Goal: Task Accomplishment & Management: Use online tool/utility

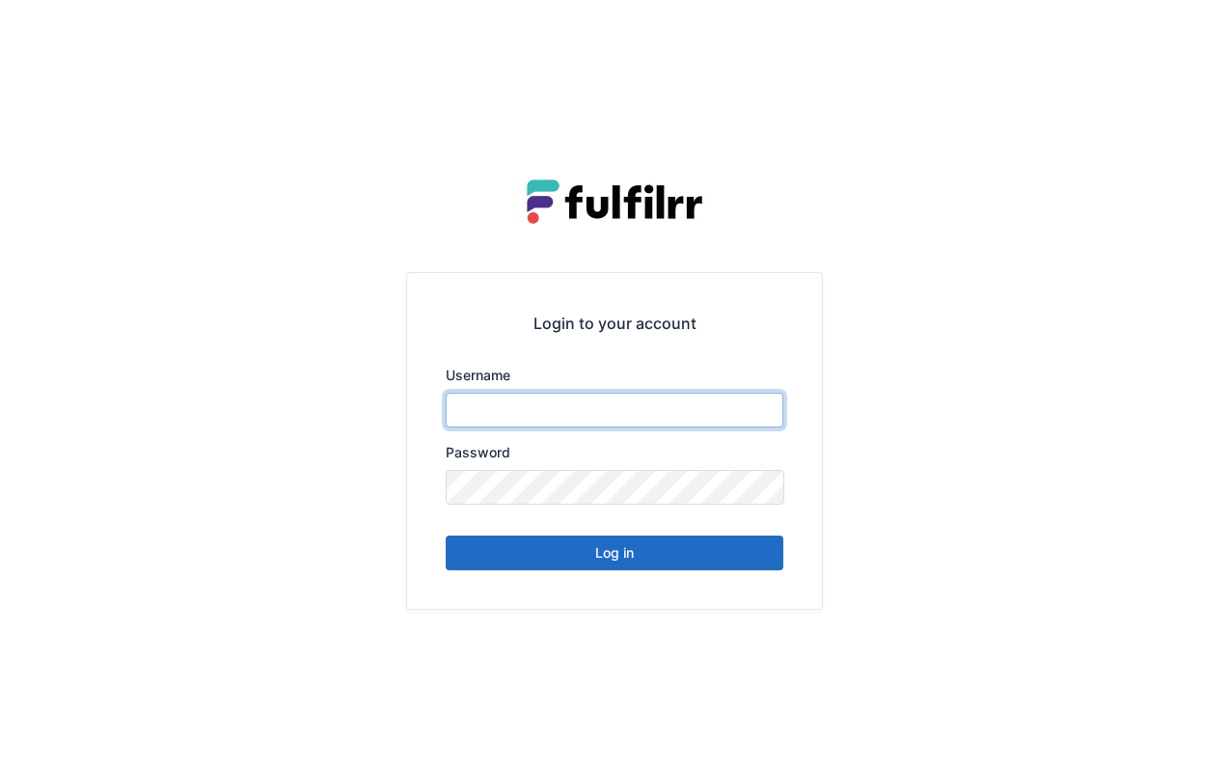
type input "******"
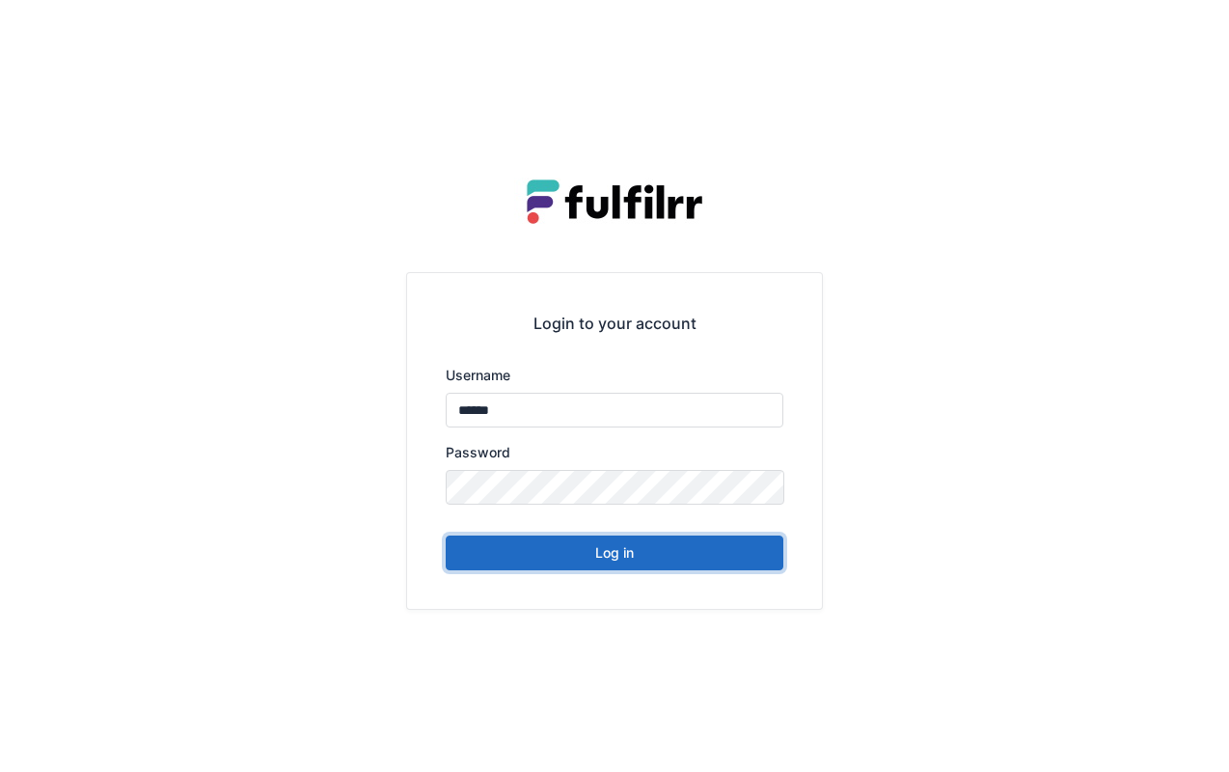
click at [718, 559] on button "Log in" at bounding box center [615, 552] width 338 height 35
click at [637, 554] on button "Log in" at bounding box center [615, 552] width 338 height 35
click at [536, 568] on button "Log in" at bounding box center [615, 552] width 338 height 35
click at [565, 552] on button "Log in" at bounding box center [615, 552] width 338 height 35
click at [634, 558] on button "Log in" at bounding box center [615, 552] width 338 height 35
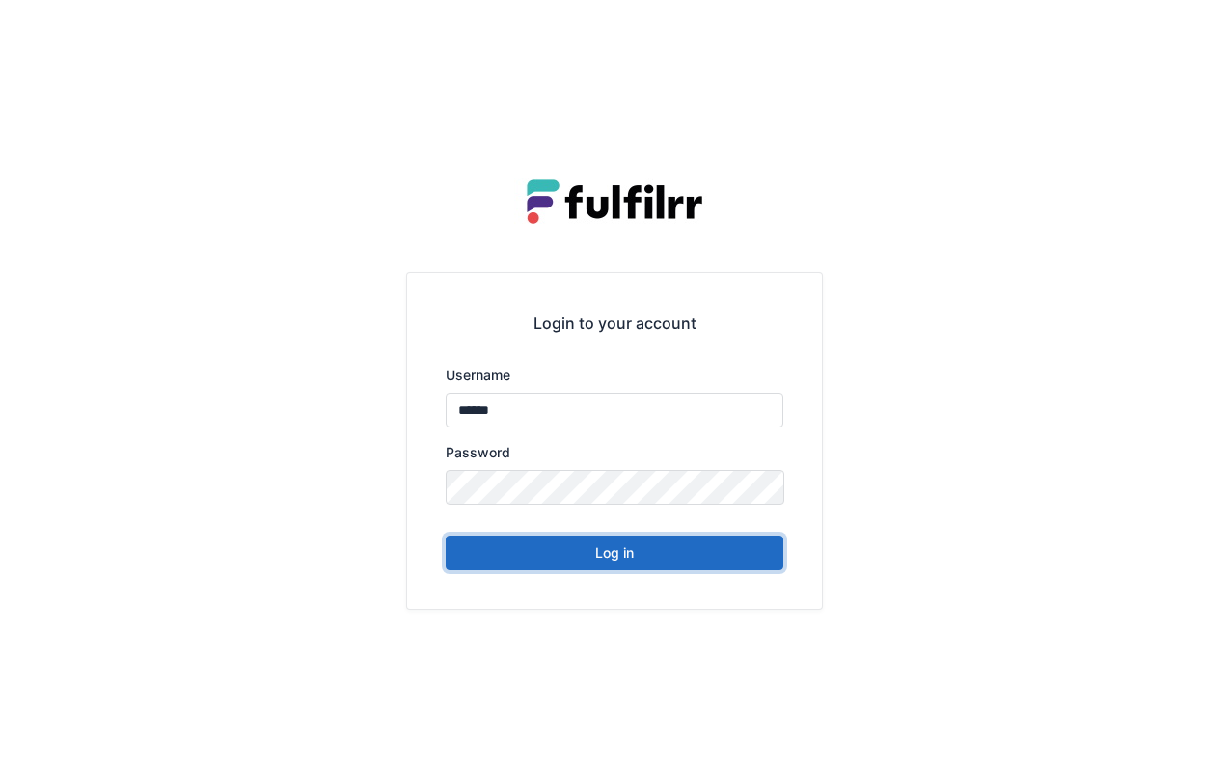
click at [654, 542] on button "Log in" at bounding box center [615, 552] width 338 height 35
click at [645, 540] on button "Log in" at bounding box center [615, 552] width 338 height 35
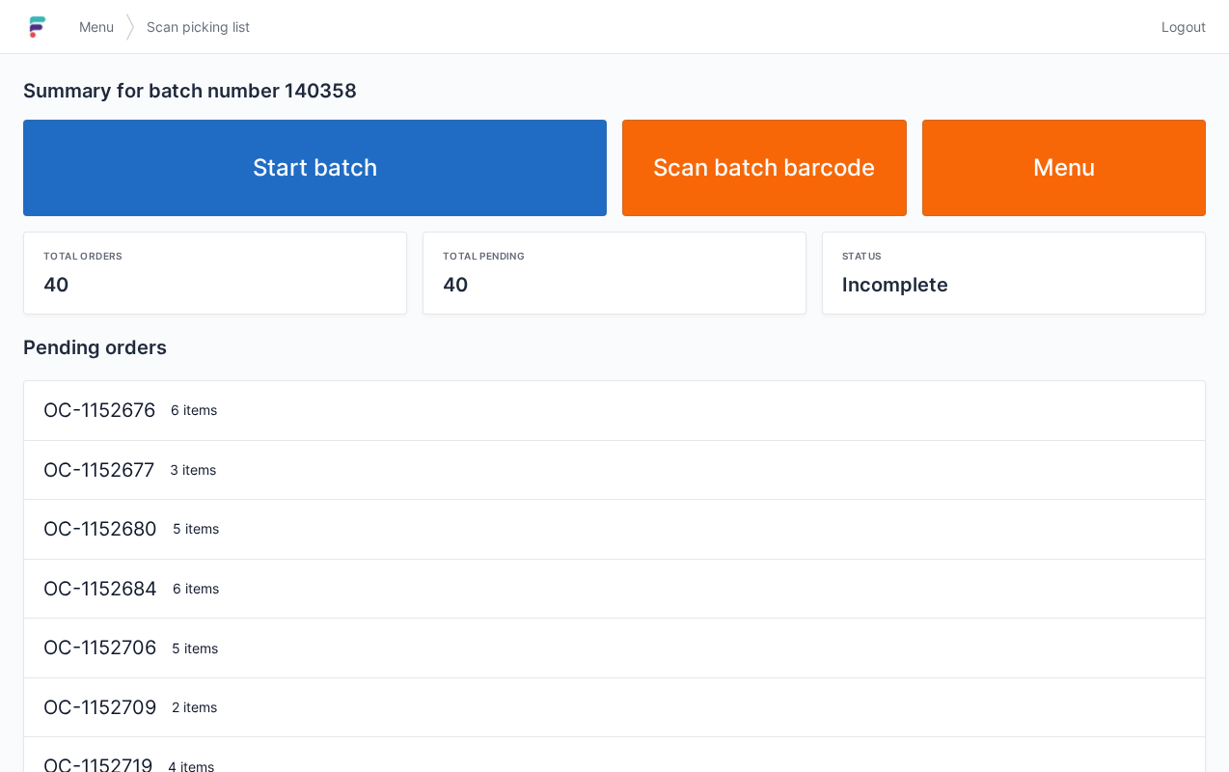
click at [474, 172] on link "Start batch" at bounding box center [315, 168] width 584 height 96
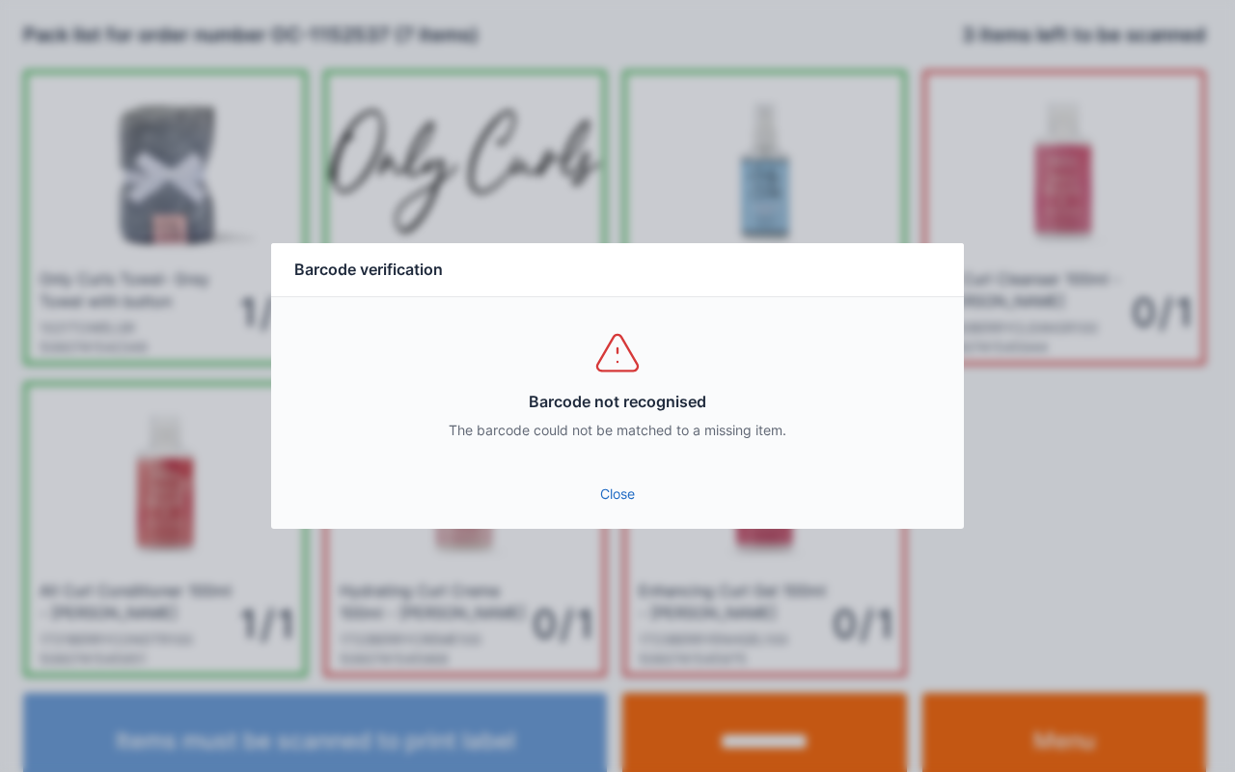
click at [603, 503] on link "Close" at bounding box center [617, 494] width 662 height 35
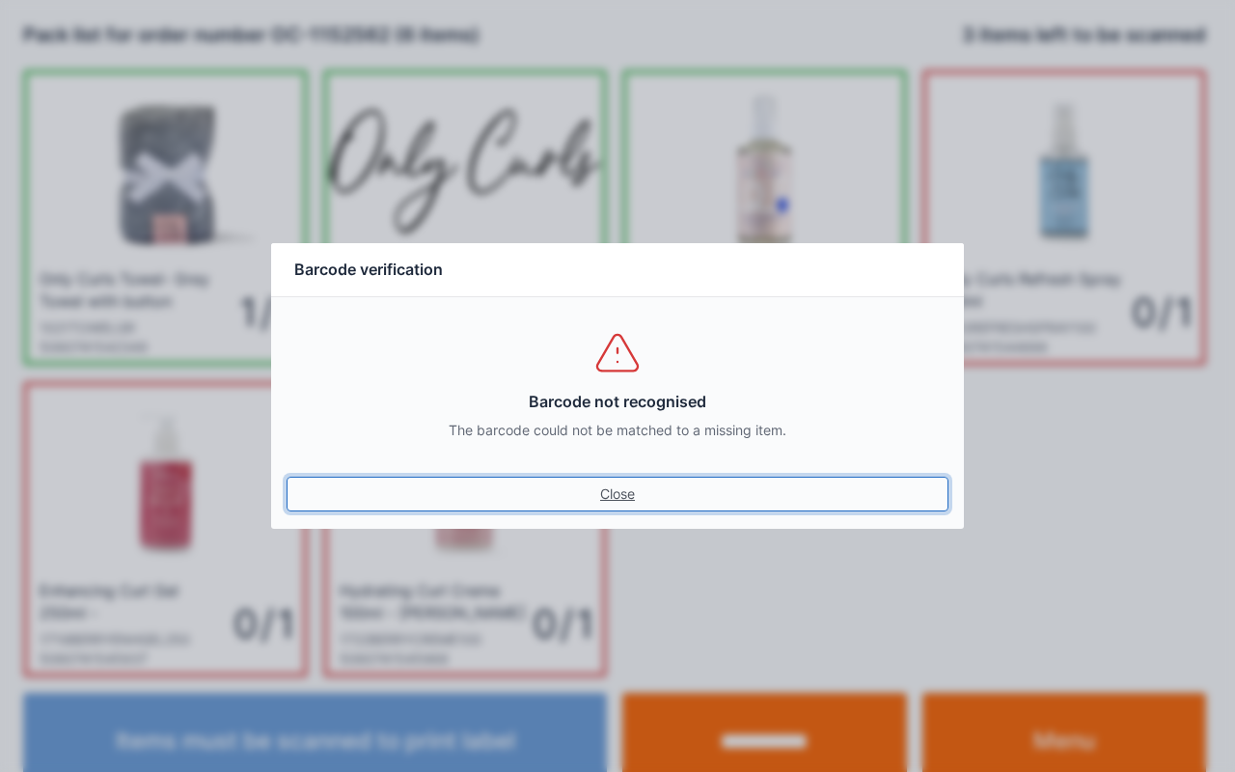
click at [626, 504] on link "Close" at bounding box center [617, 494] width 662 height 35
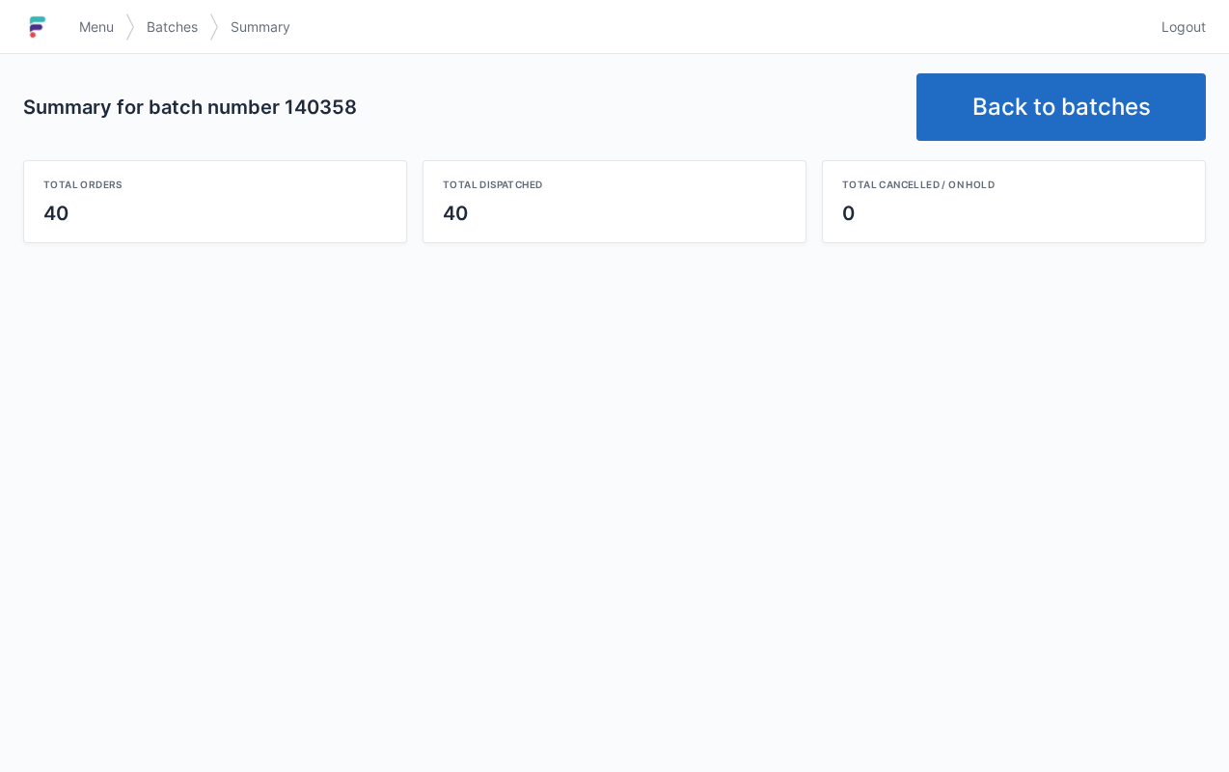
click at [1078, 100] on link "Back to batches" at bounding box center [1060, 107] width 289 height 68
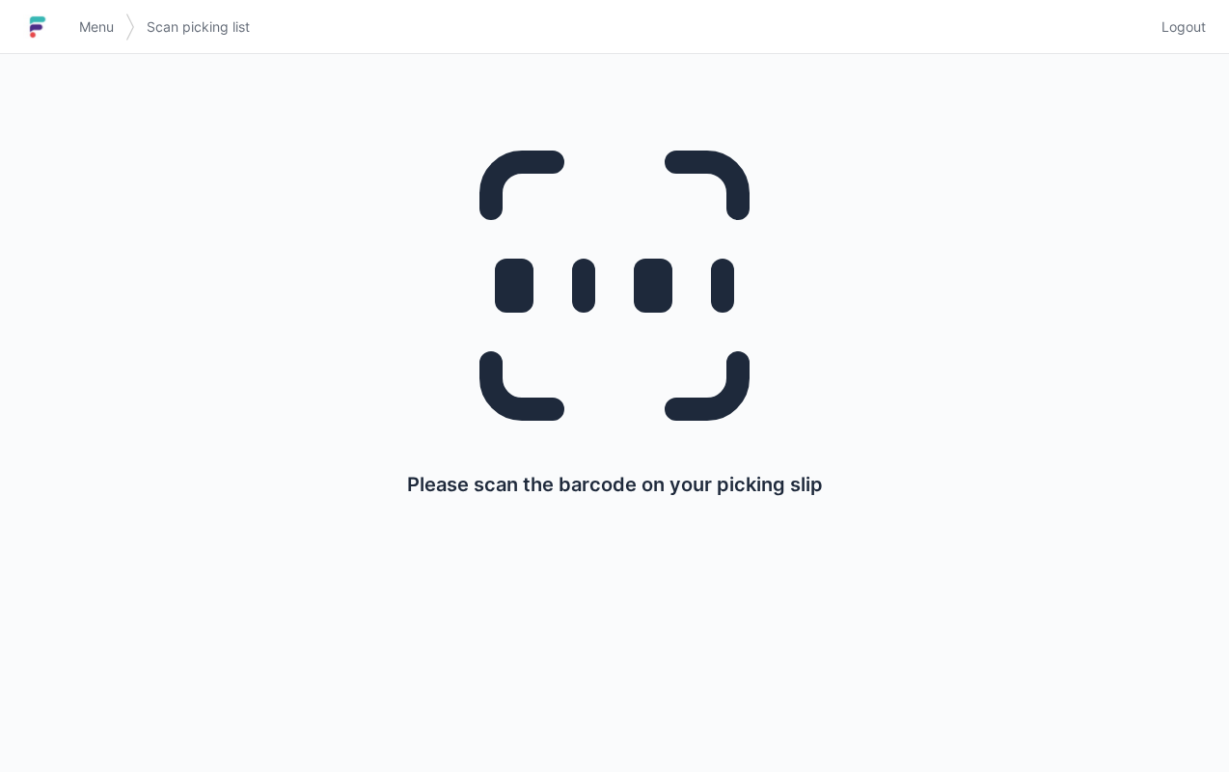
click at [734, 61] on div "Please scan the barcode on your picking slip" at bounding box center [614, 303] width 1136 height 498
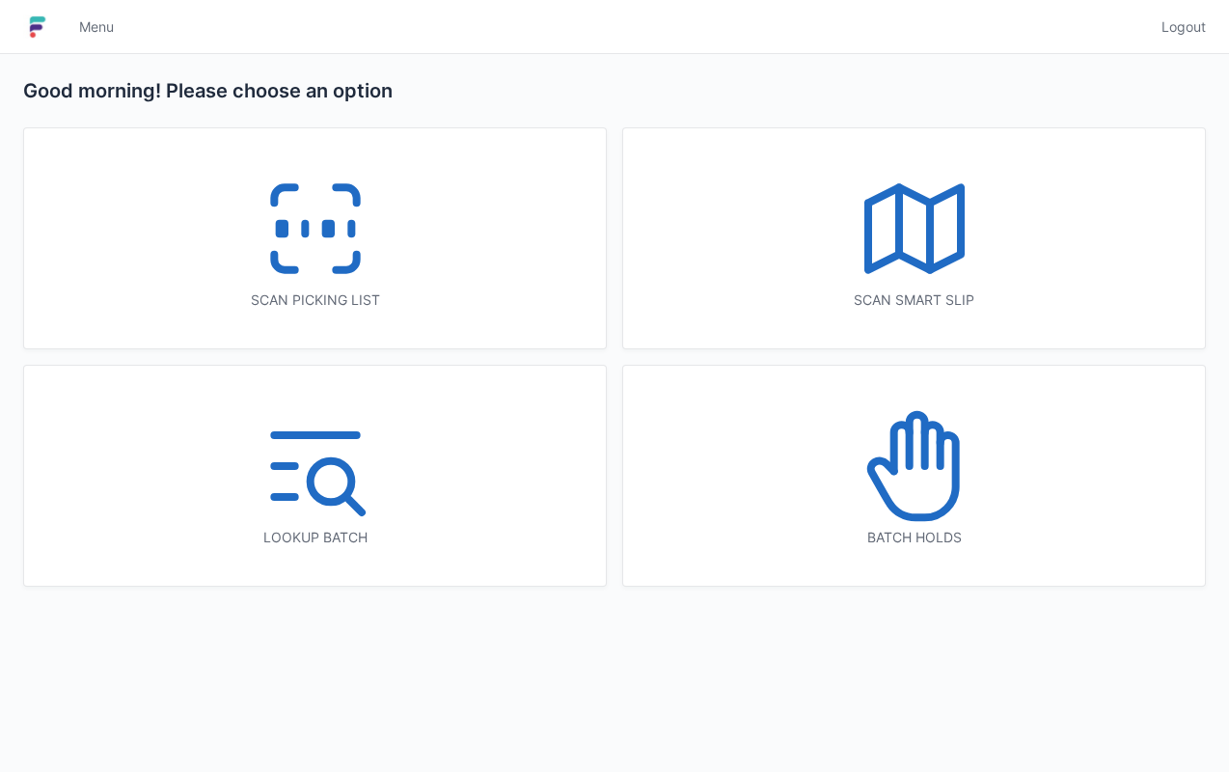
click at [120, 189] on div "Scan picking list" at bounding box center [315, 238] width 582 height 220
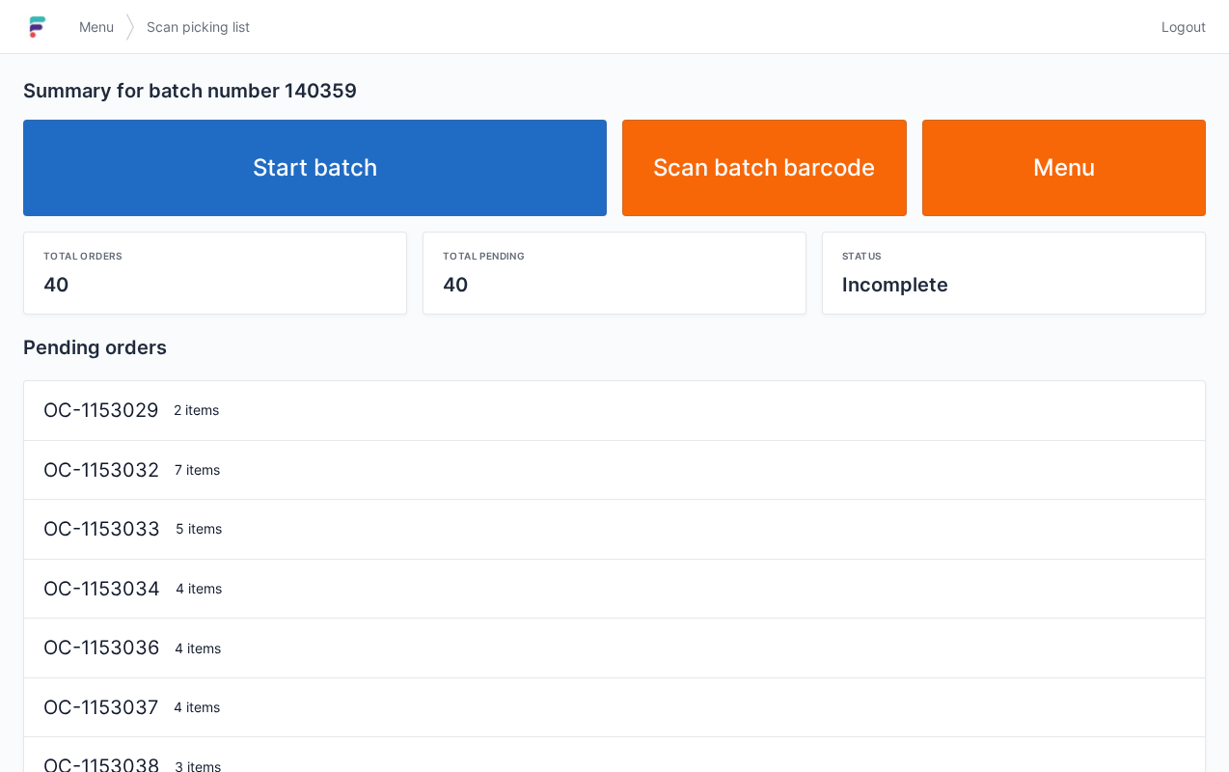
click at [332, 155] on link "Start batch" at bounding box center [315, 168] width 584 height 96
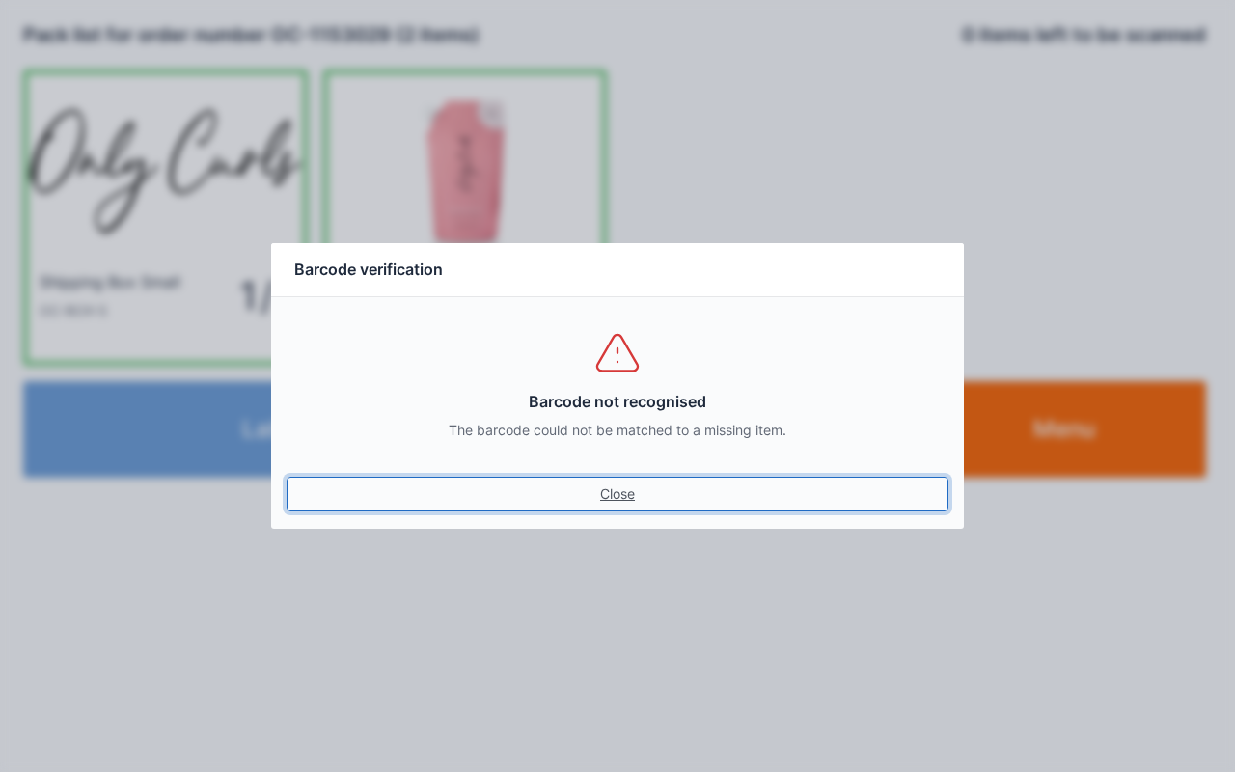
click at [598, 504] on link "Close" at bounding box center [617, 494] width 662 height 35
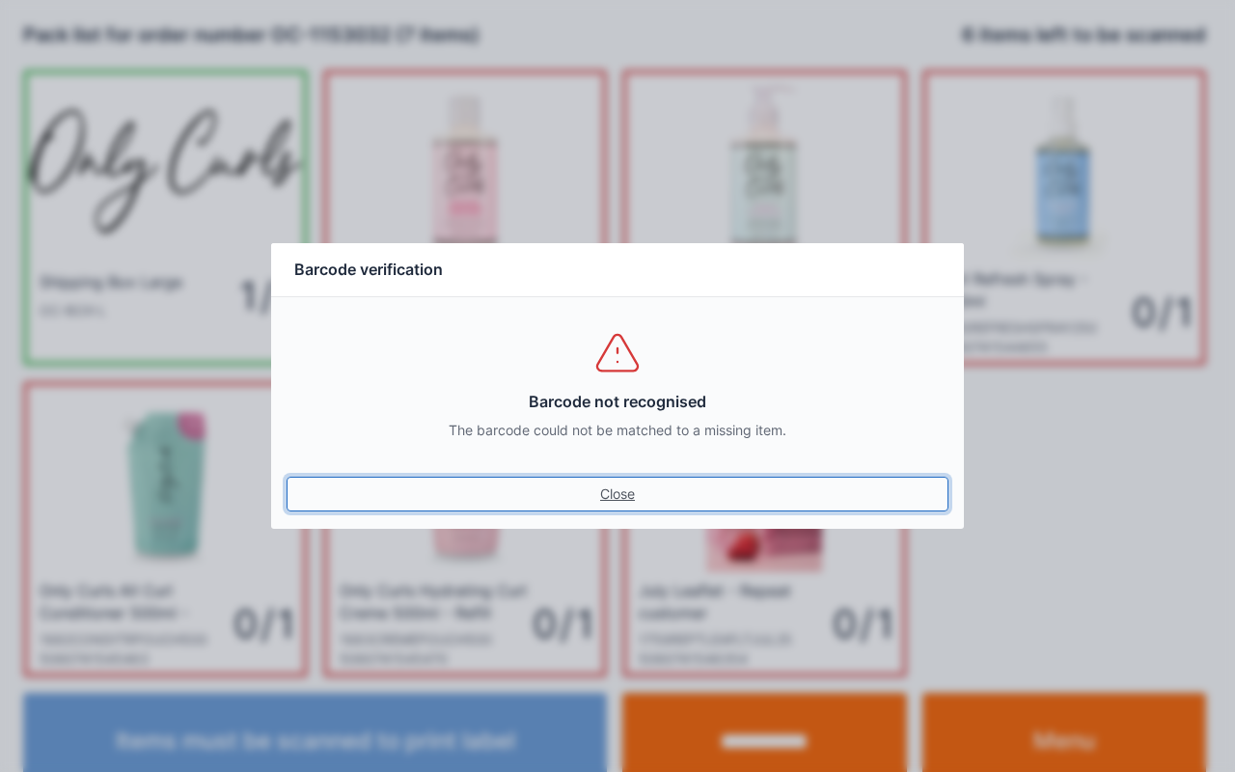
click at [607, 479] on link "Close" at bounding box center [617, 494] width 662 height 35
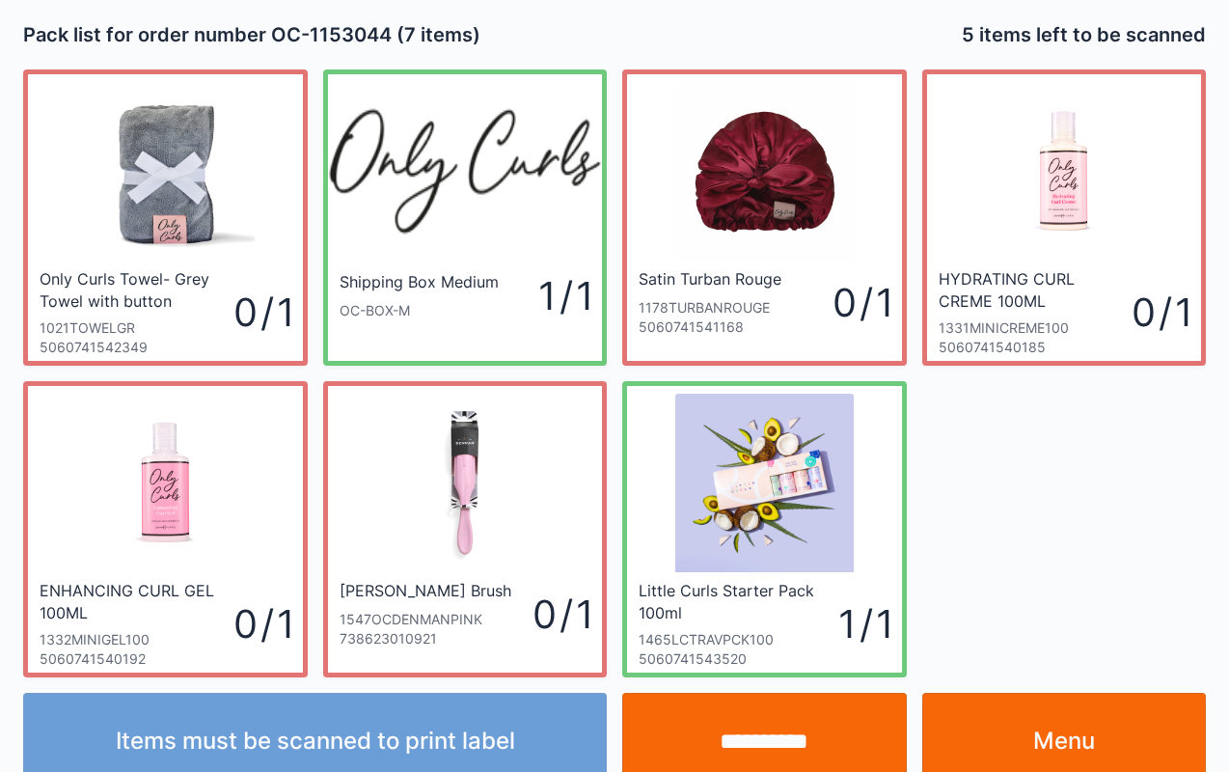
click at [784, 727] on input "**********" at bounding box center [764, 741] width 285 height 96
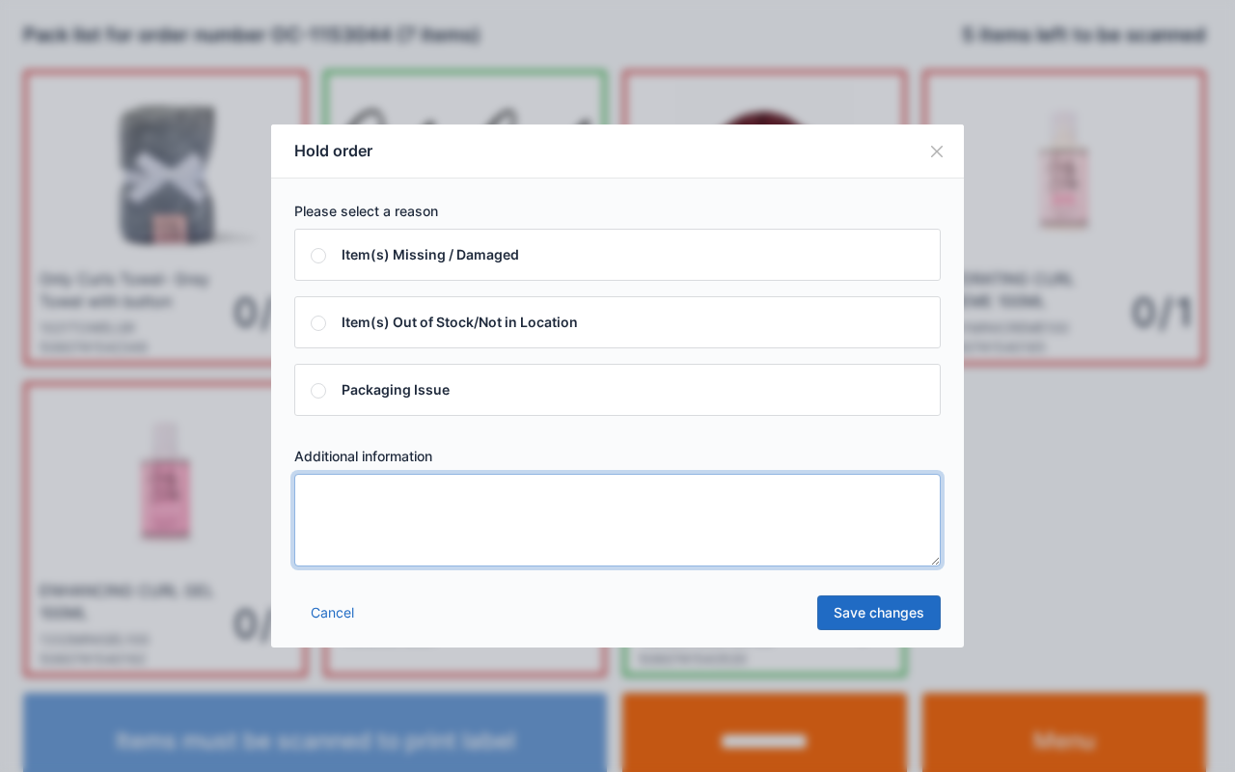
click at [417, 492] on textarea at bounding box center [617, 520] width 646 height 93
type textarea "****"
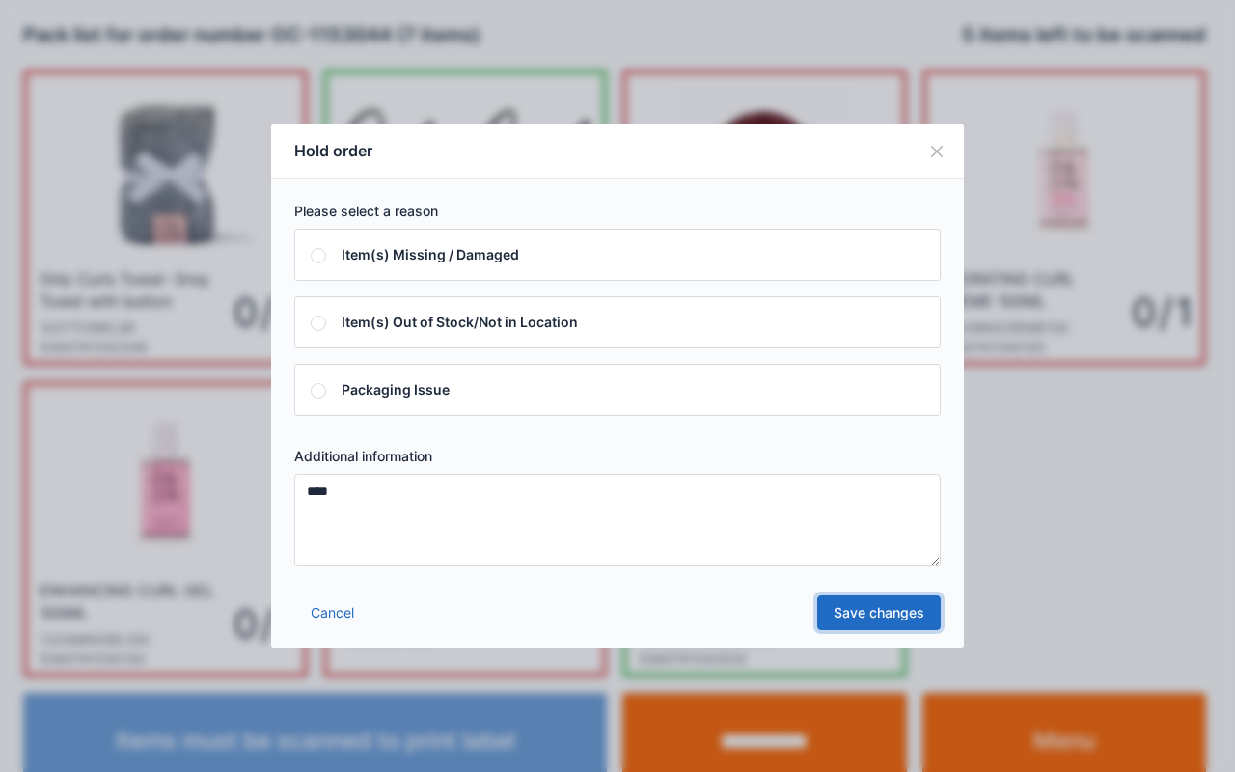
click at [899, 613] on link "Save changes" at bounding box center [878, 612] width 123 height 35
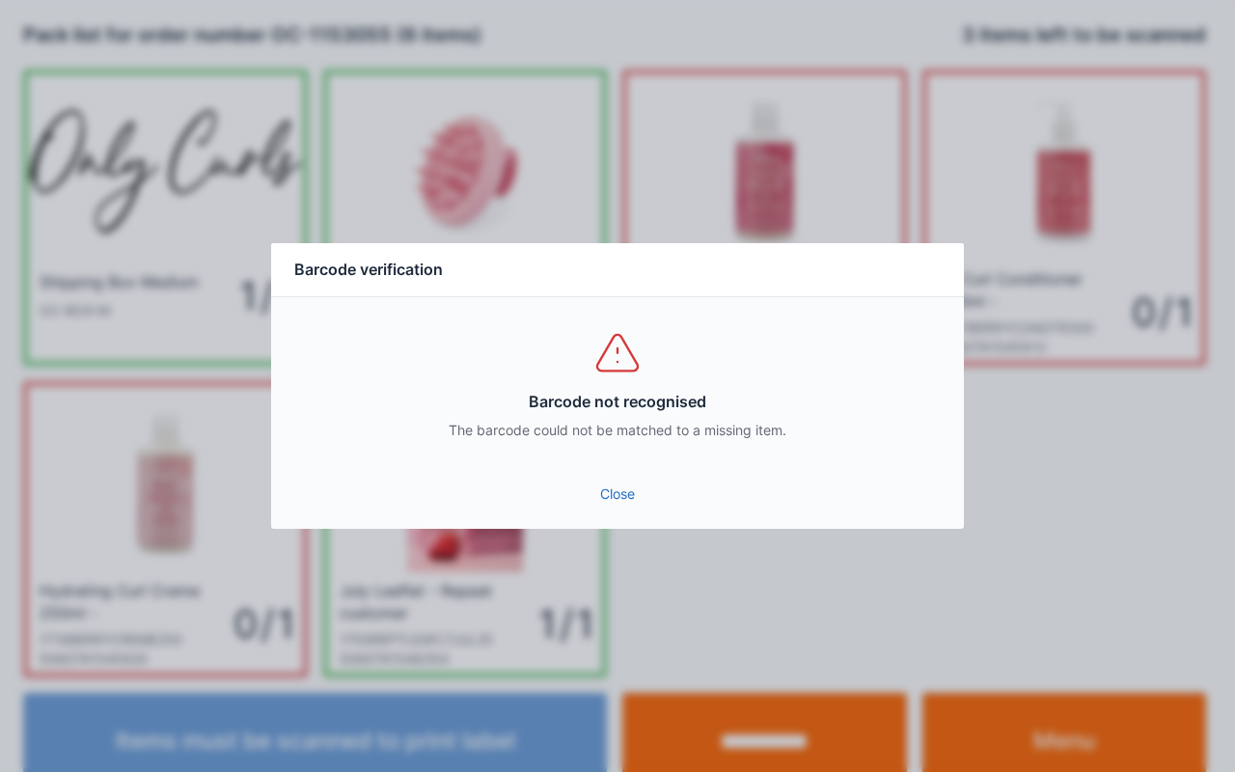
click at [594, 490] on link "Close" at bounding box center [617, 494] width 662 height 35
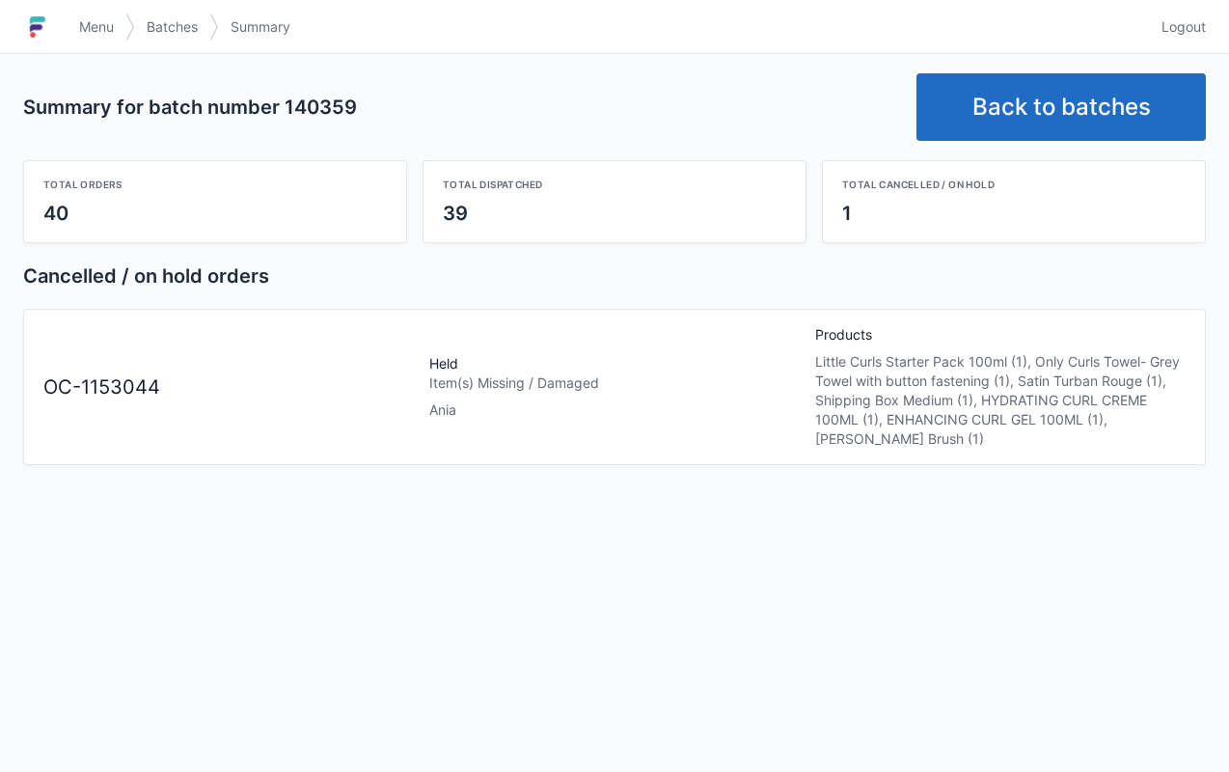
click at [97, 34] on span "Menu" at bounding box center [96, 26] width 35 height 19
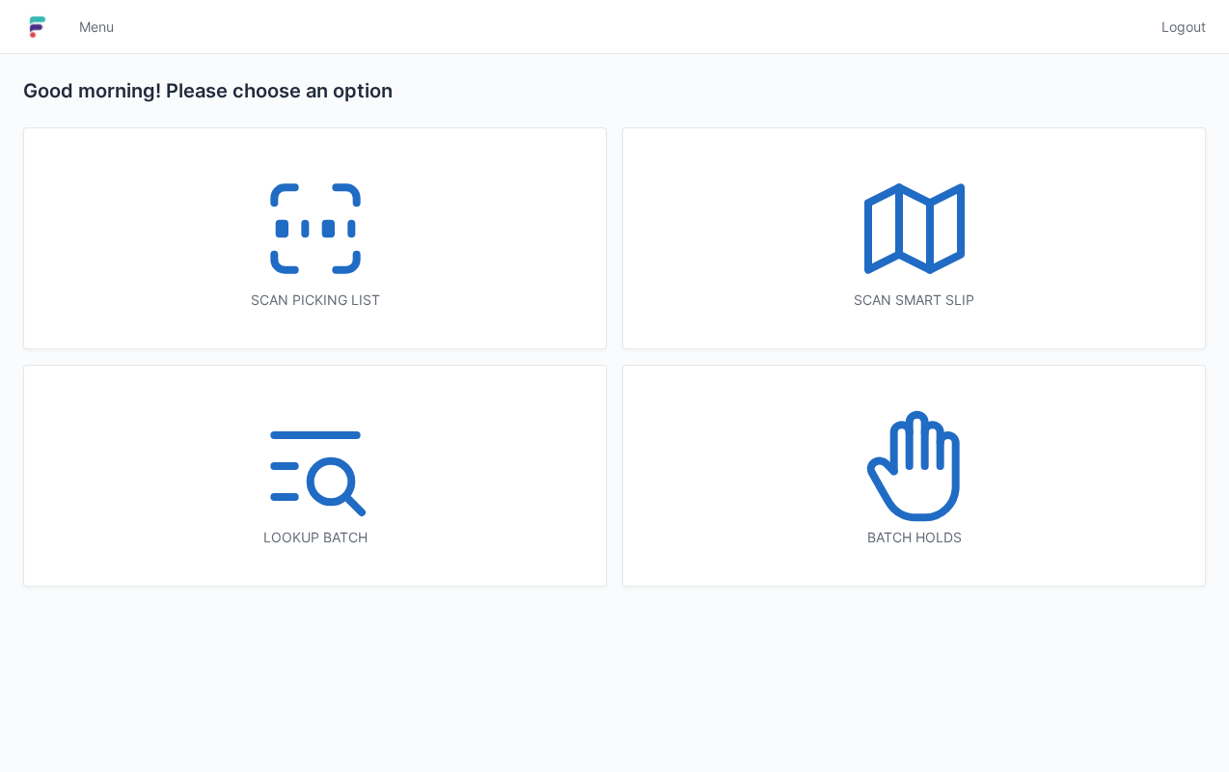
click at [952, 504] on icon at bounding box center [912, 476] width 85 height 82
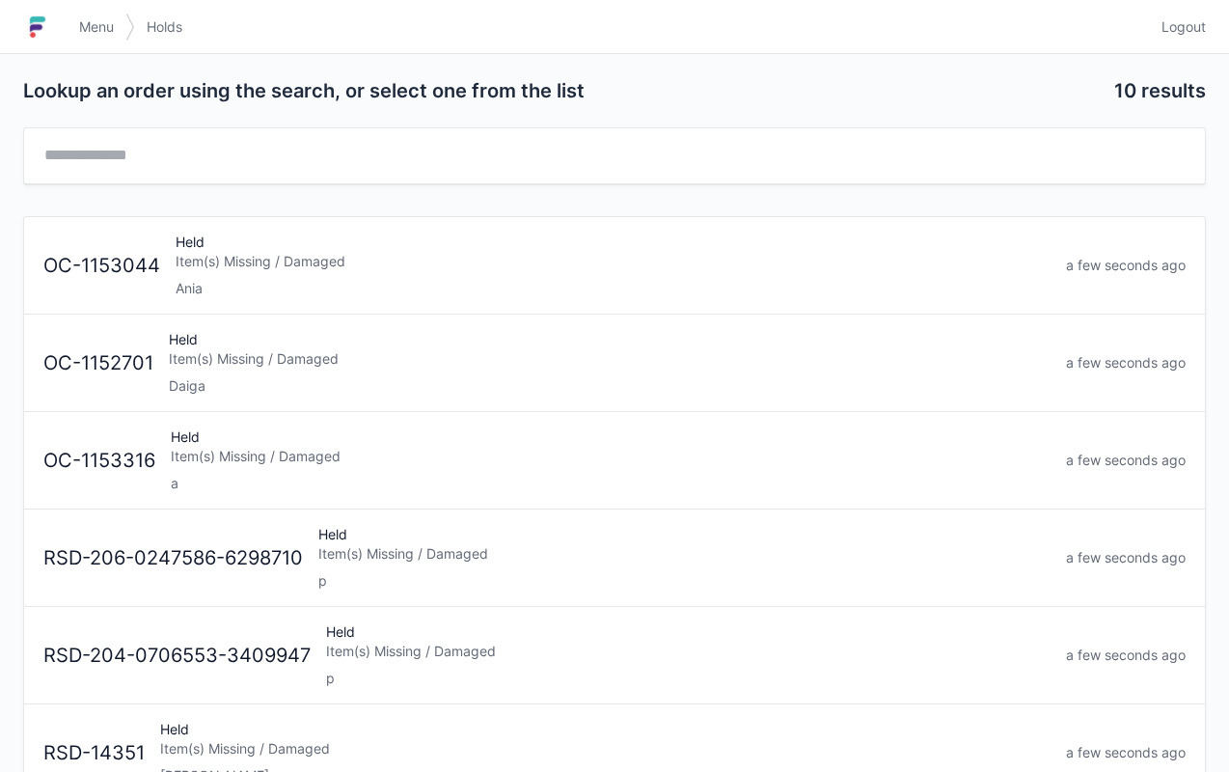
click at [283, 297] on link "OC-1153044 Held Item(s) Missing / Damaged Ania a few seconds ago" at bounding box center [614, 265] width 1181 height 97
click at [82, 38] on link "Menu" at bounding box center [97, 27] width 58 height 35
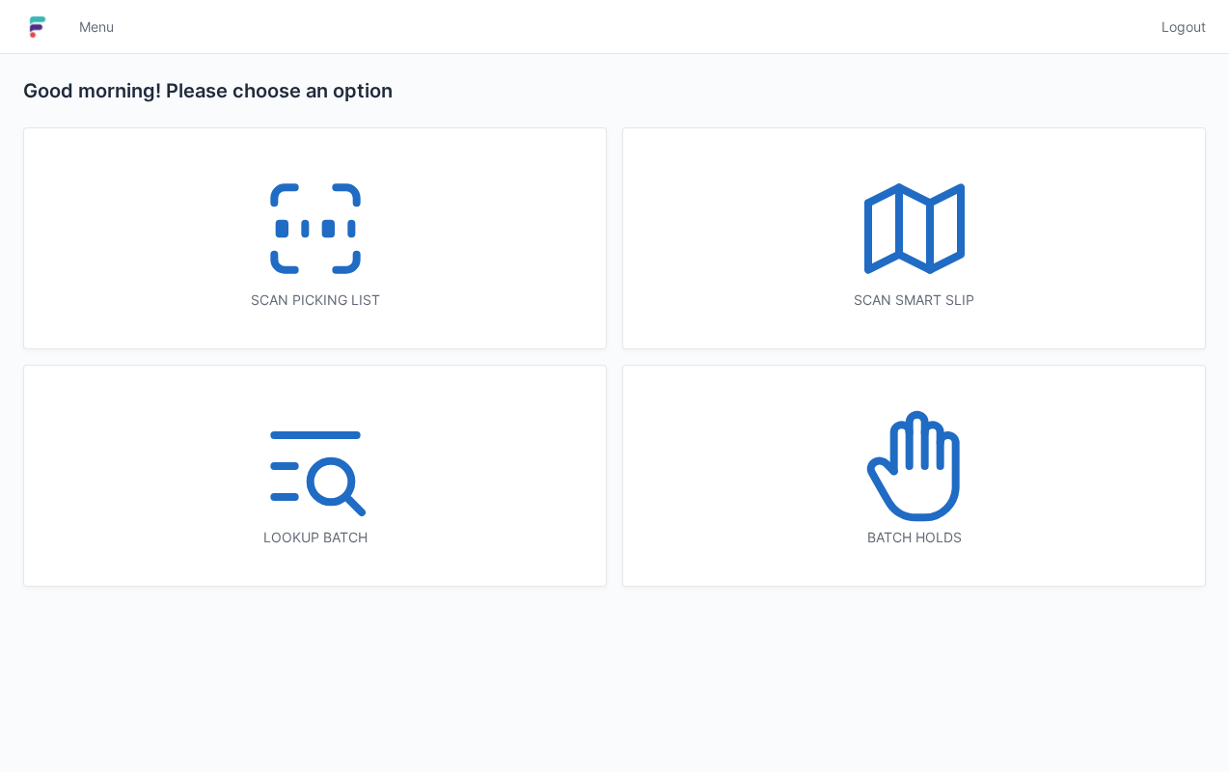
click at [343, 241] on icon at bounding box center [315, 228] width 123 height 123
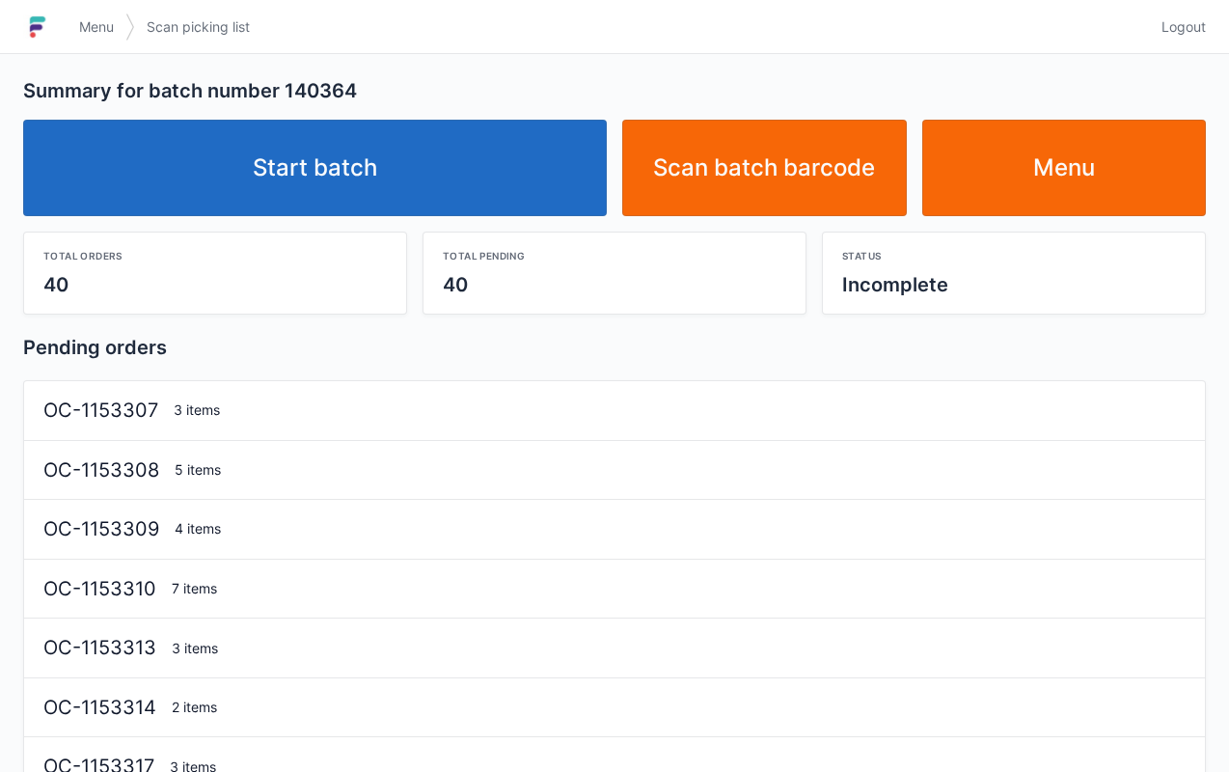
click at [407, 176] on link "Start batch" at bounding box center [315, 168] width 584 height 96
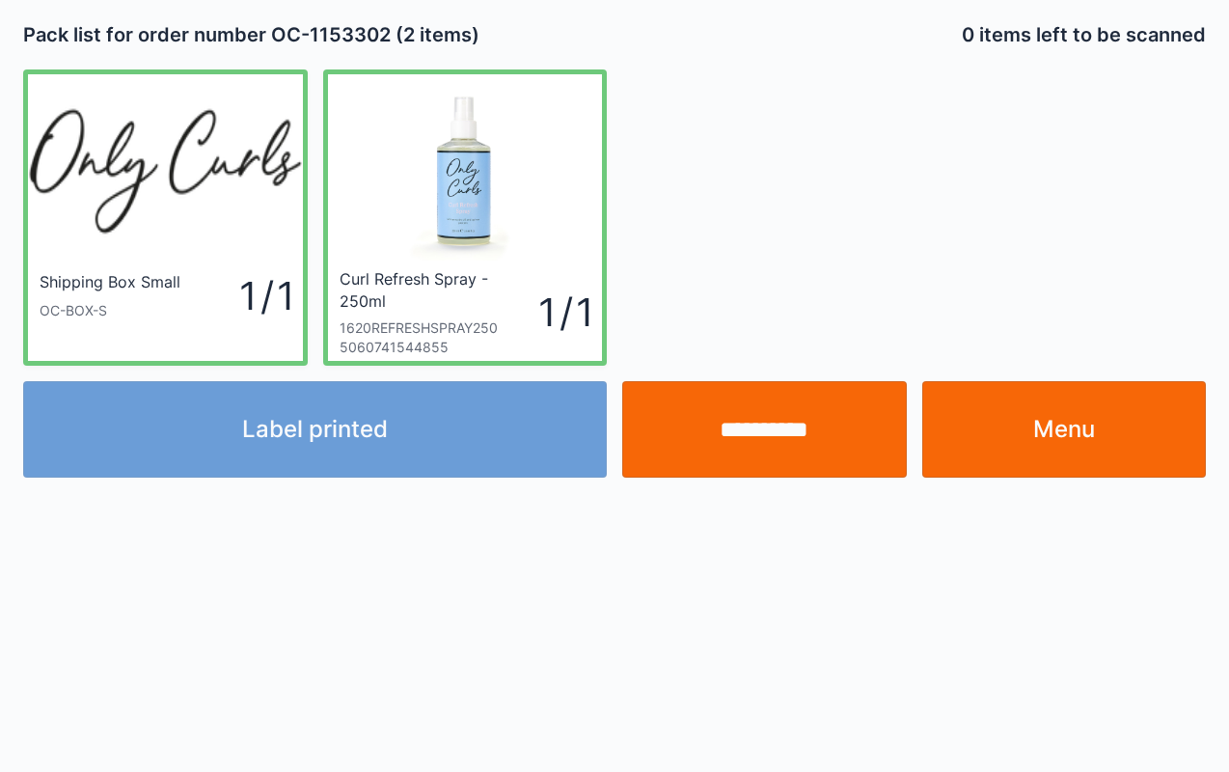
click at [1109, 438] on link "Menu" at bounding box center [1064, 429] width 285 height 96
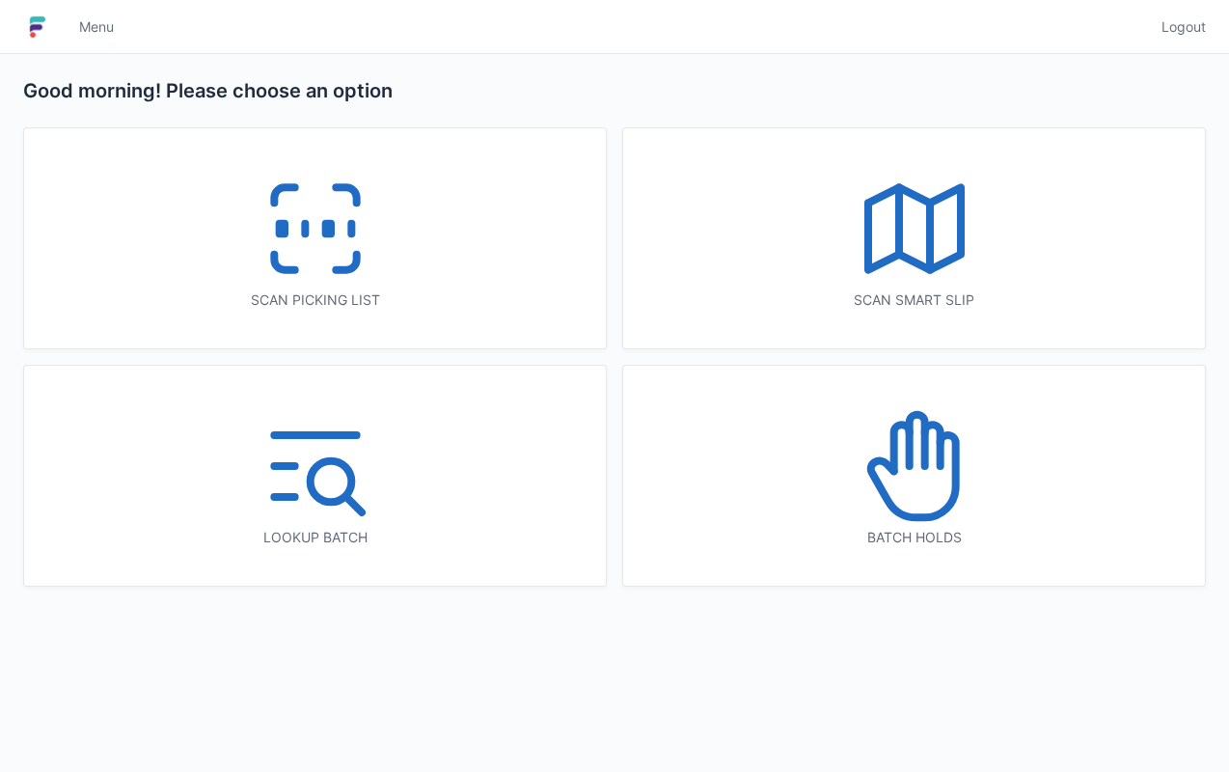
click at [289, 224] on icon at bounding box center [315, 228] width 123 height 123
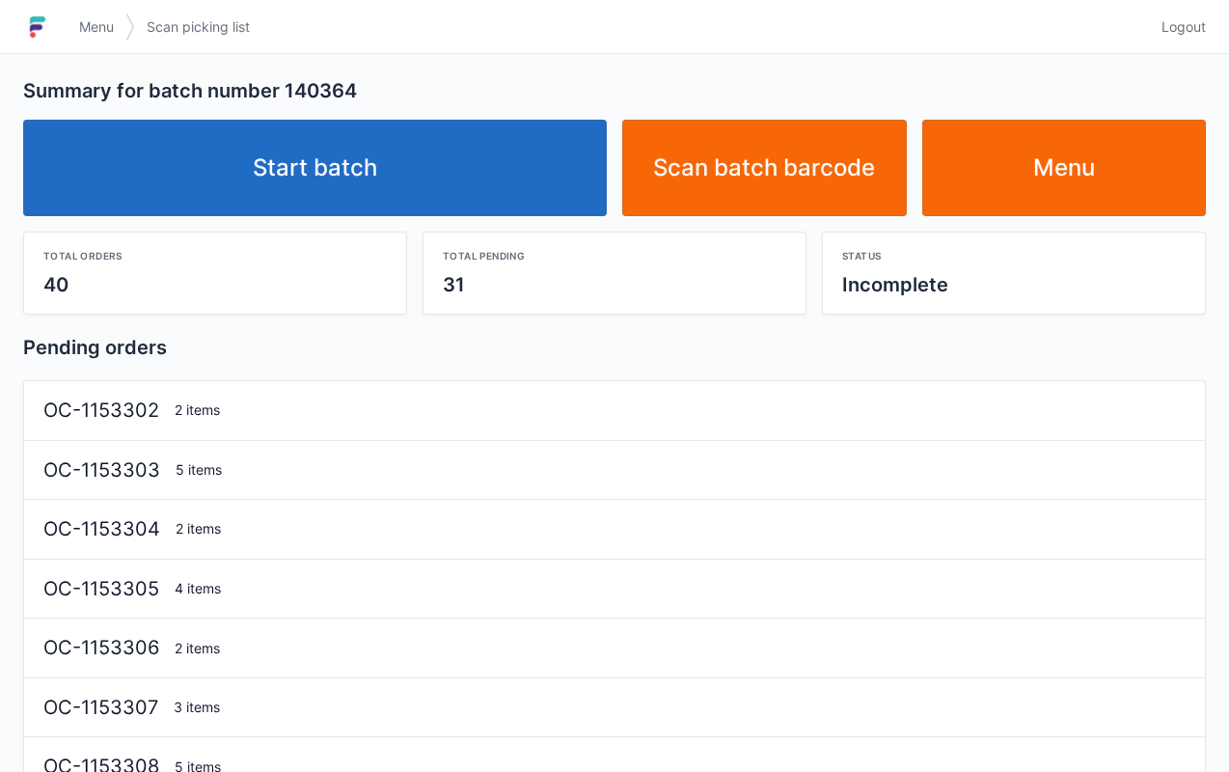
click at [357, 179] on link "Start batch" at bounding box center [315, 168] width 584 height 96
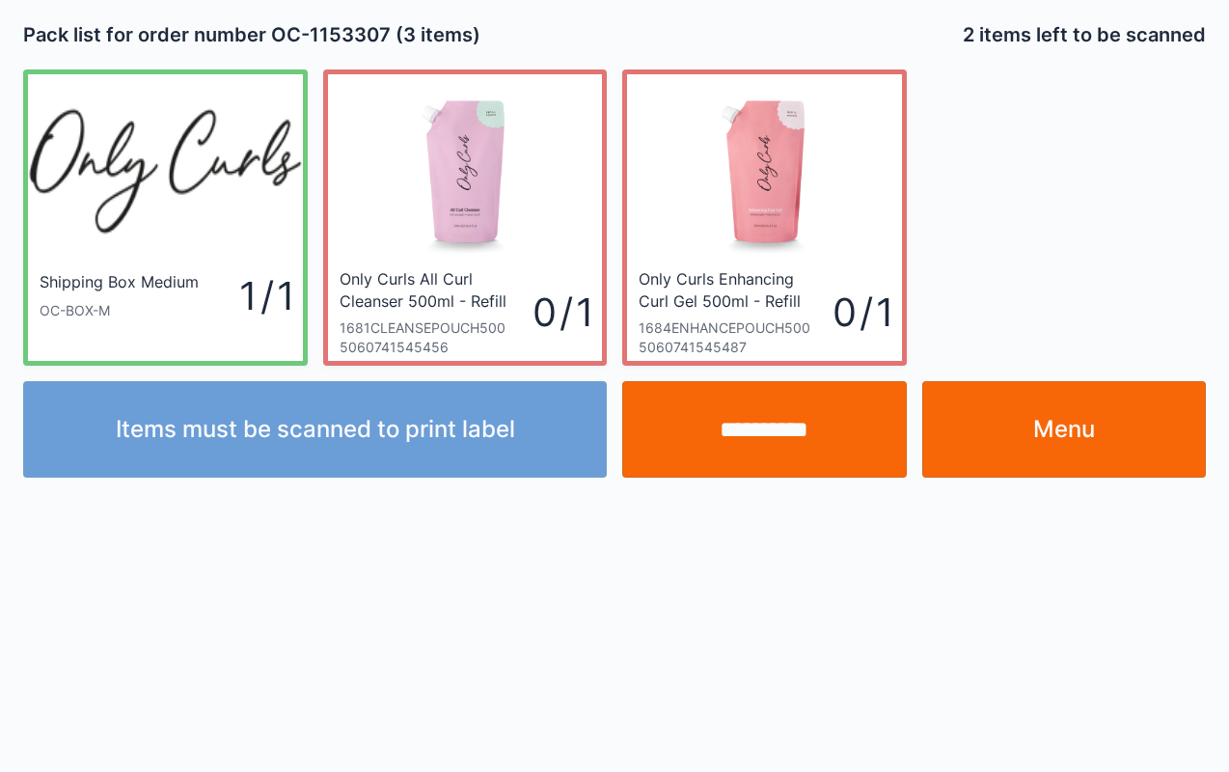
click at [1082, 436] on link "Menu" at bounding box center [1064, 429] width 285 height 96
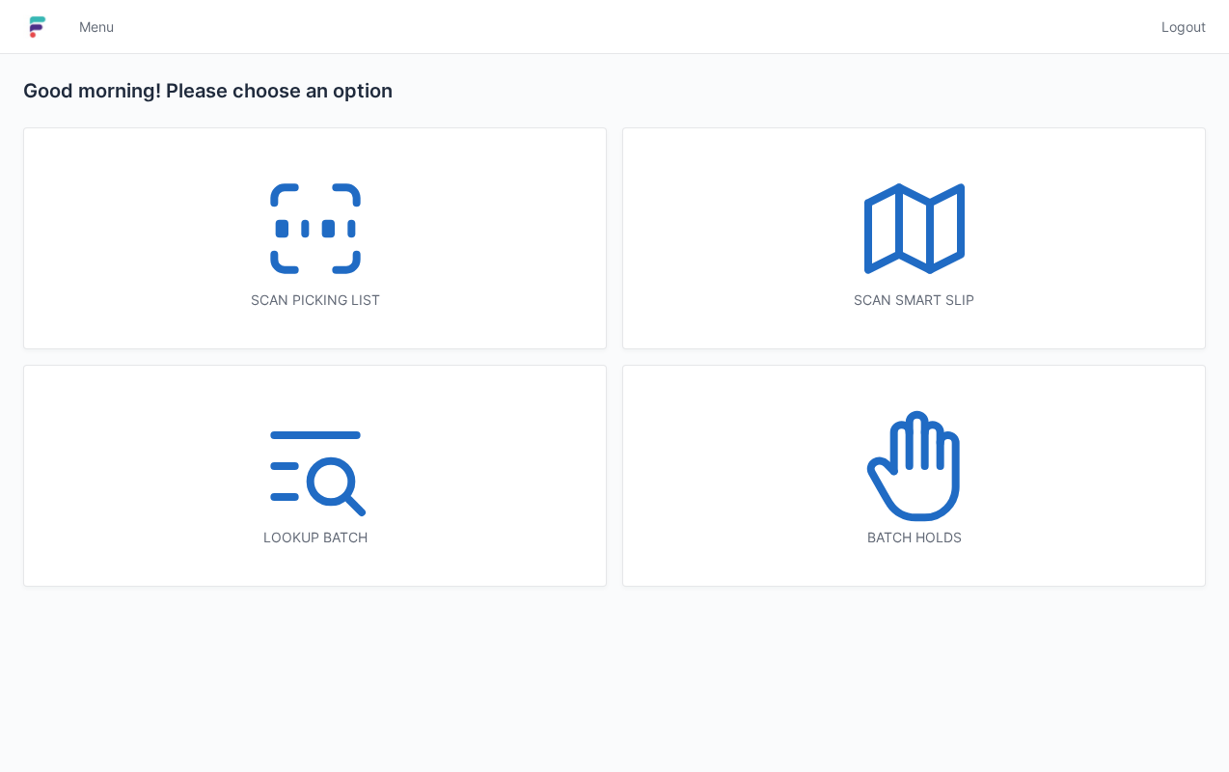
click at [362, 285] on icon at bounding box center [315, 228] width 123 height 123
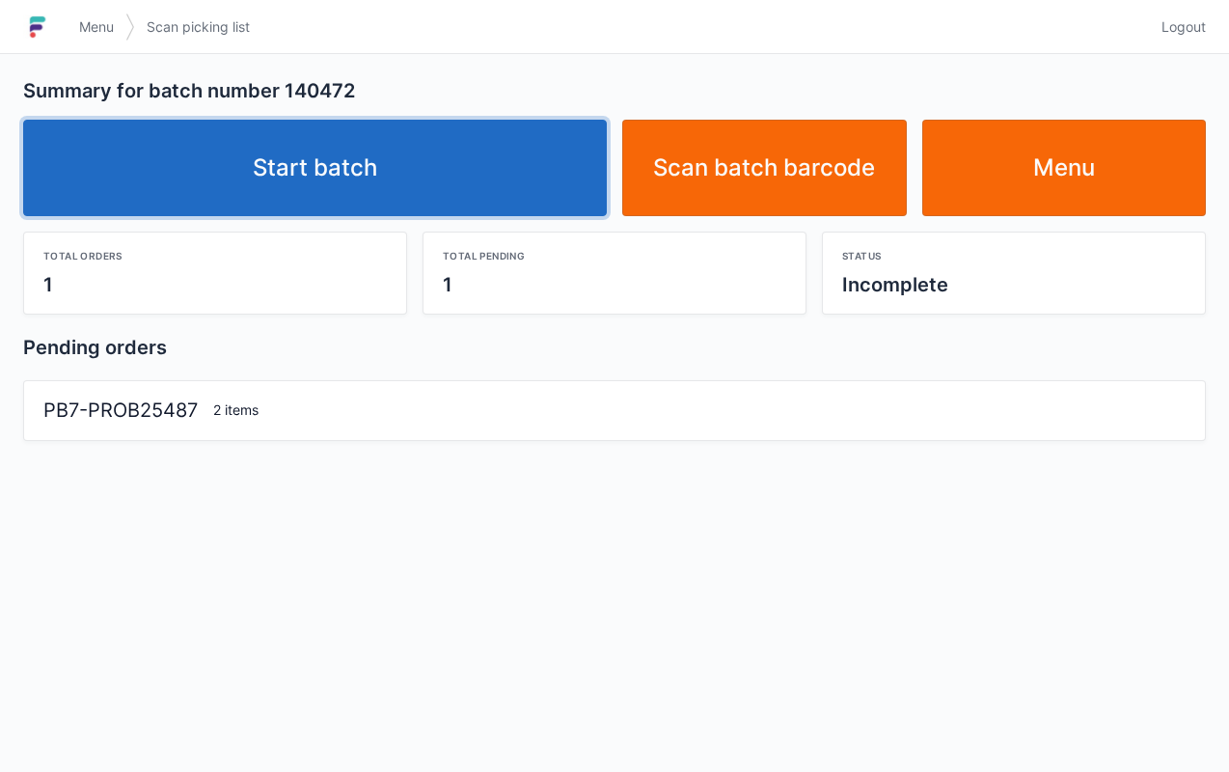
click at [324, 194] on link "Start batch" at bounding box center [315, 168] width 584 height 96
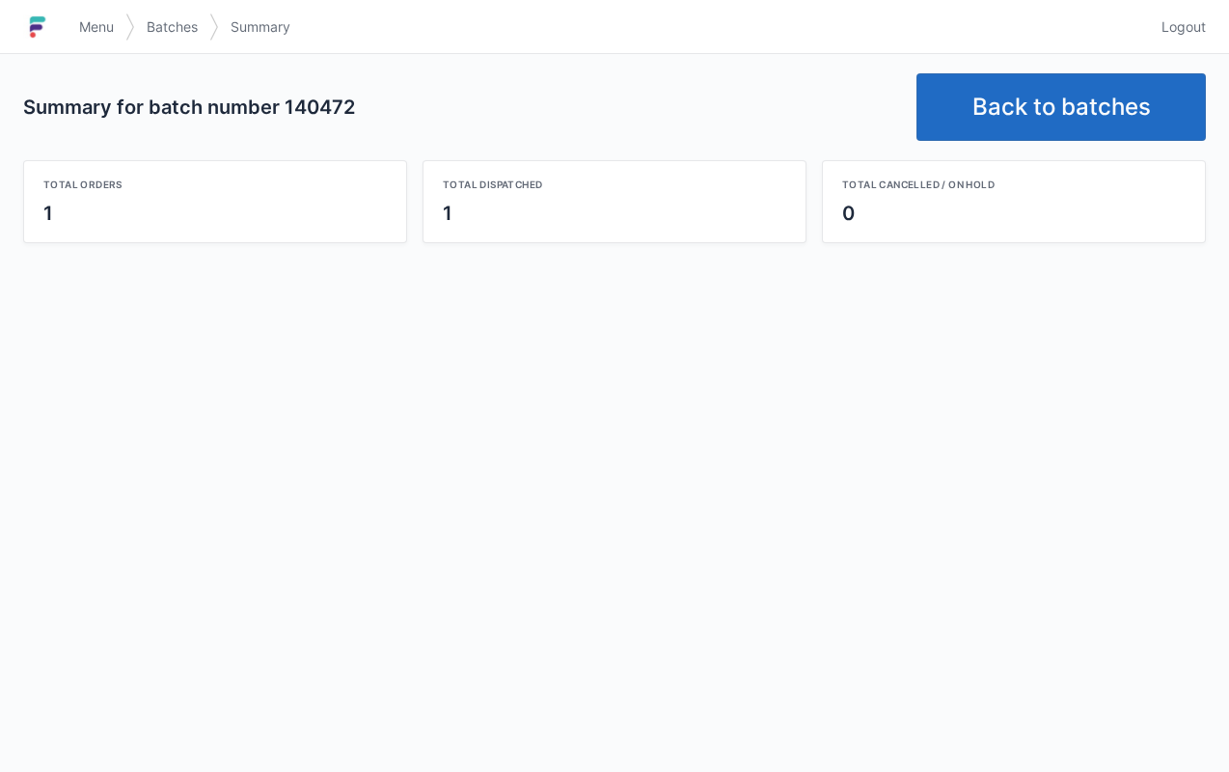
click at [1050, 122] on link "Back to batches" at bounding box center [1060, 107] width 289 height 68
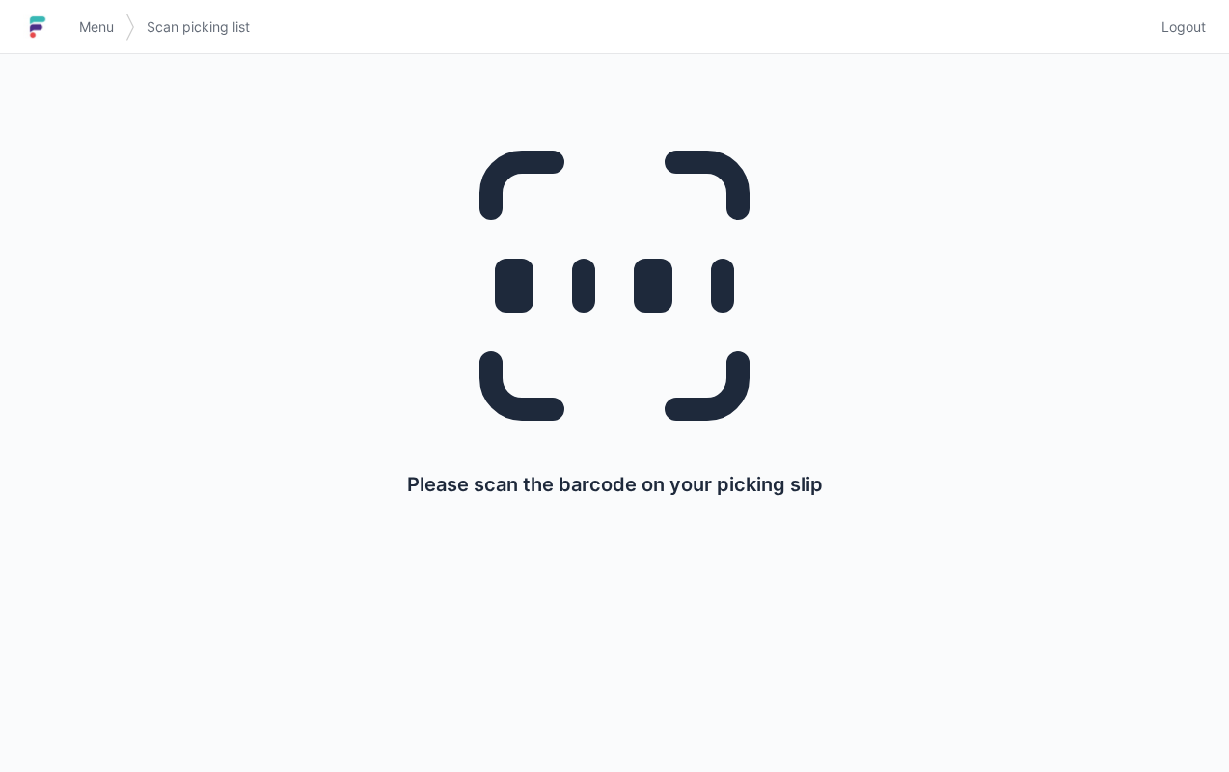
click at [95, 24] on span "Menu" at bounding box center [96, 26] width 35 height 19
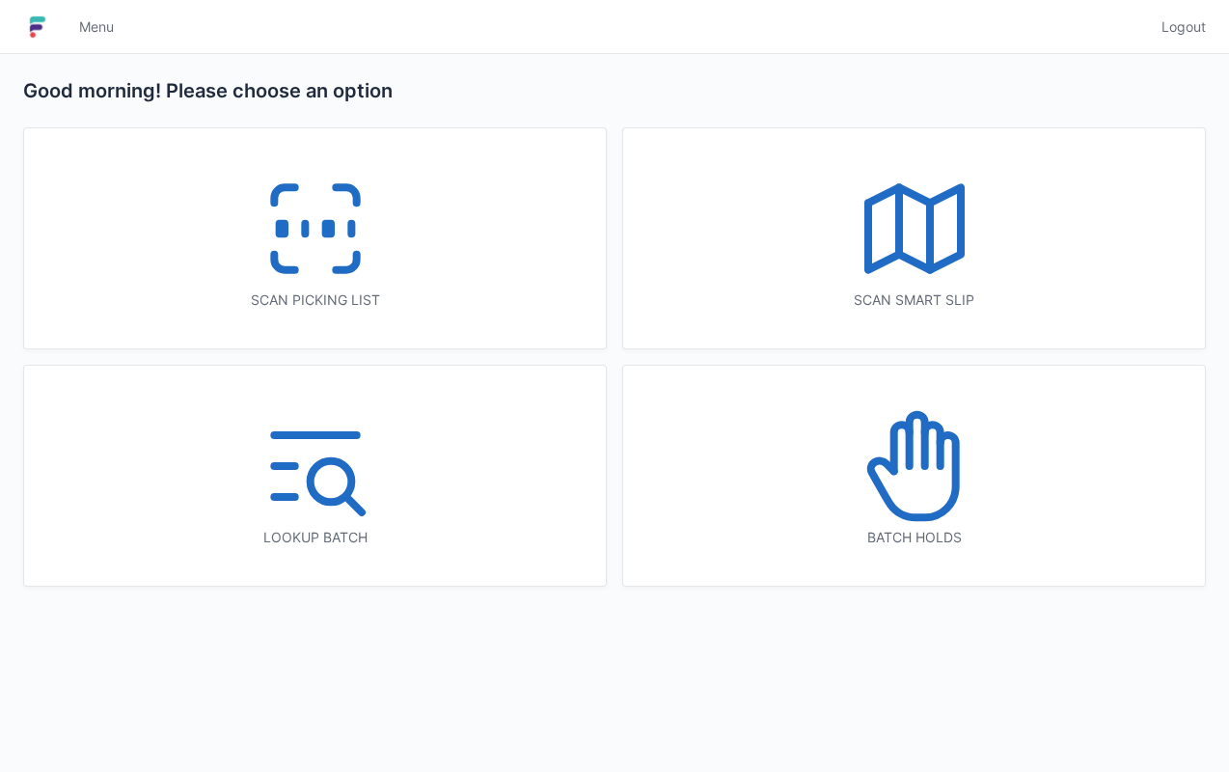
click at [324, 219] on icon at bounding box center [315, 228] width 123 height 123
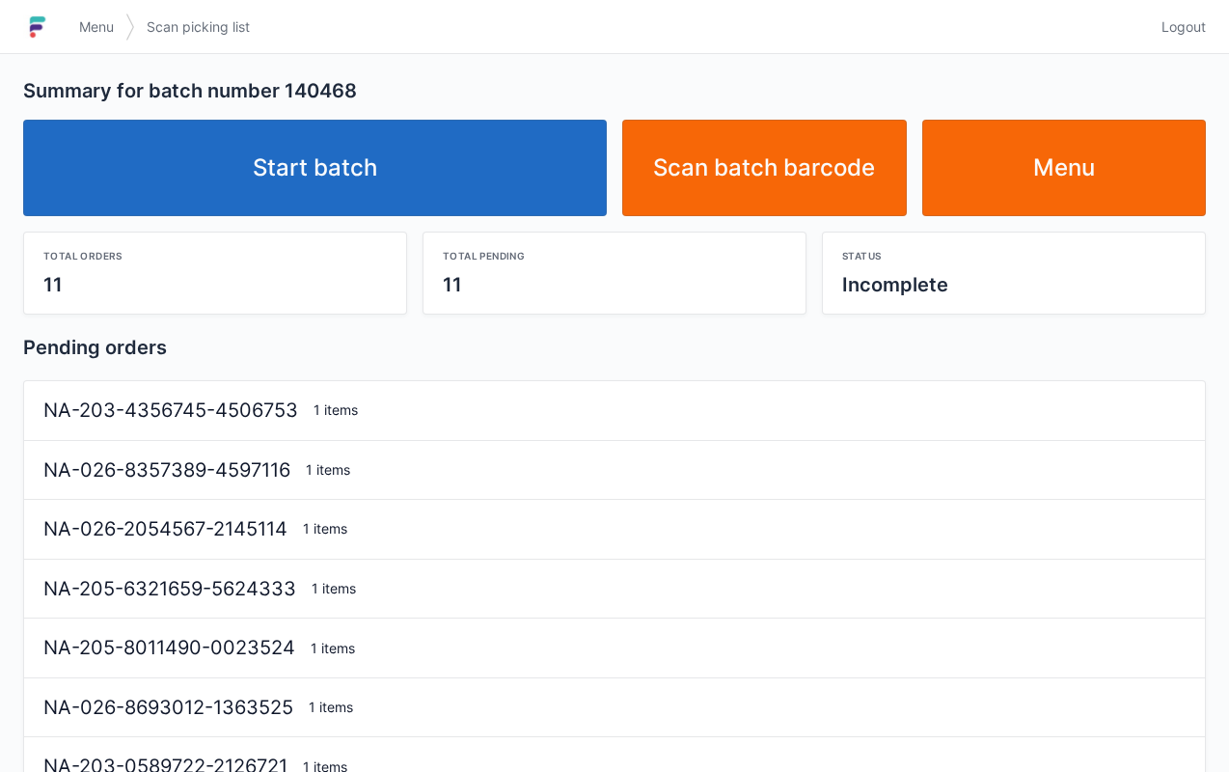
click at [414, 192] on link "Start batch" at bounding box center [315, 168] width 584 height 96
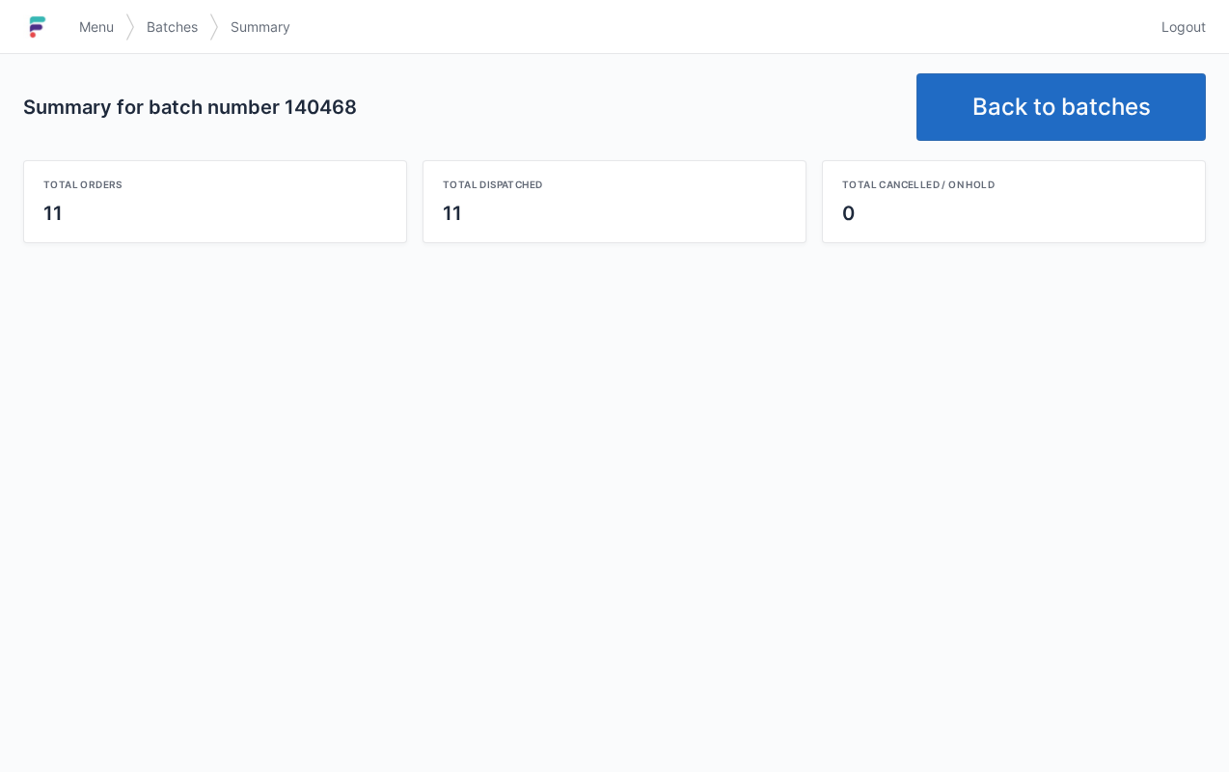
click at [1042, 100] on link "Back to batches" at bounding box center [1060, 107] width 289 height 68
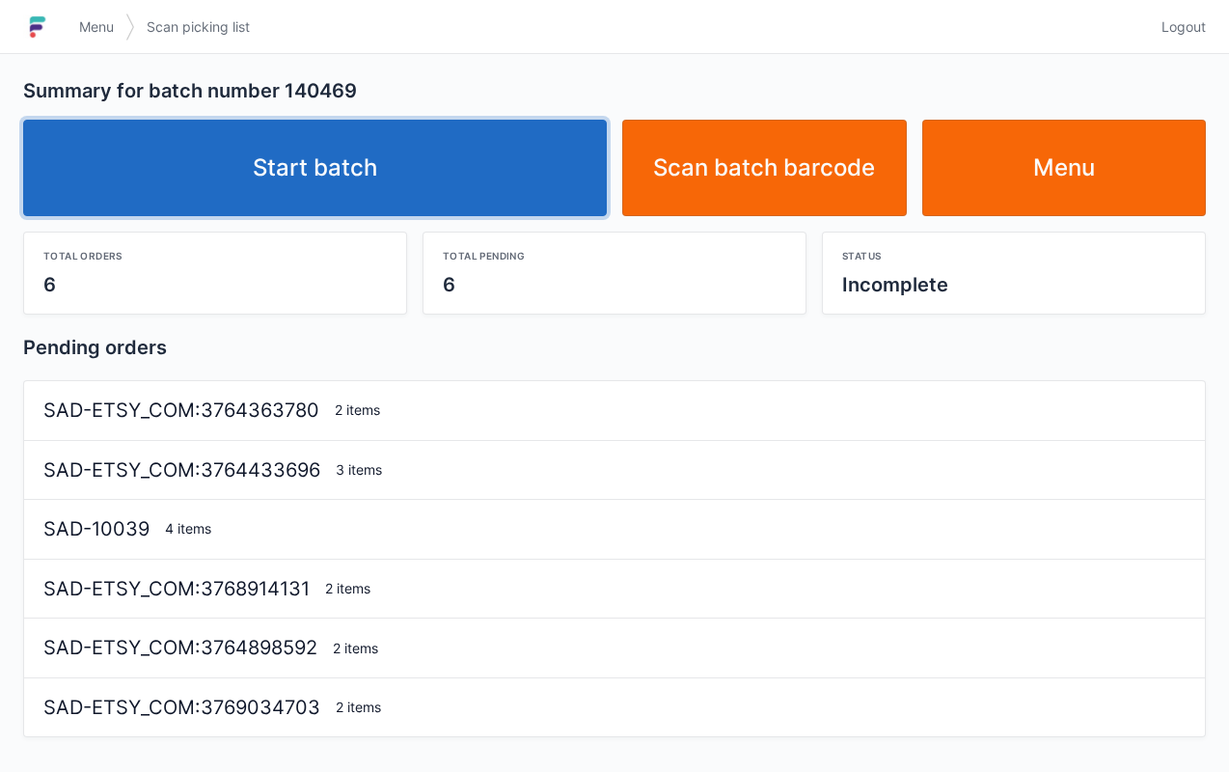
click at [406, 209] on link "Start batch" at bounding box center [315, 168] width 584 height 96
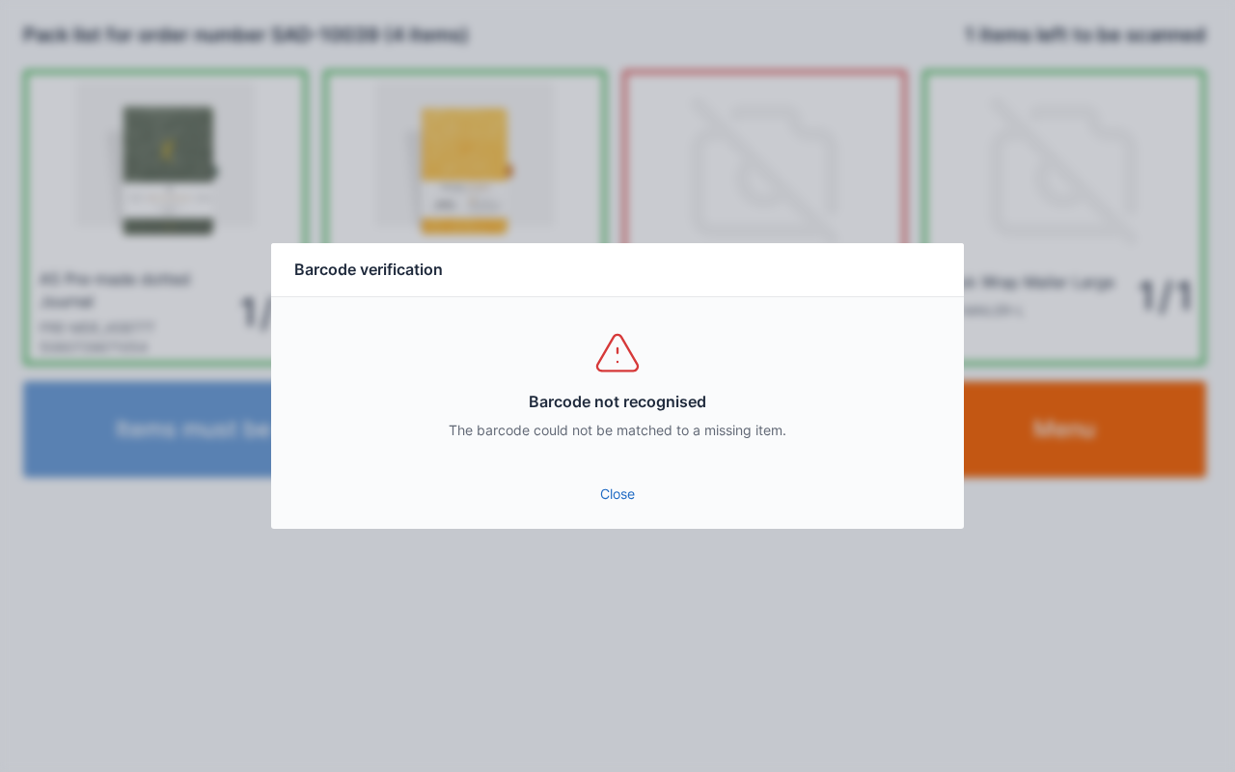
click at [614, 504] on link "Close" at bounding box center [617, 494] width 662 height 35
click at [624, 524] on div "Close" at bounding box center [617, 500] width 693 height 58
click at [607, 505] on link "Close" at bounding box center [617, 494] width 662 height 35
click at [631, 483] on link "Close" at bounding box center [617, 494] width 662 height 35
click at [662, 501] on link "Close" at bounding box center [617, 494] width 662 height 35
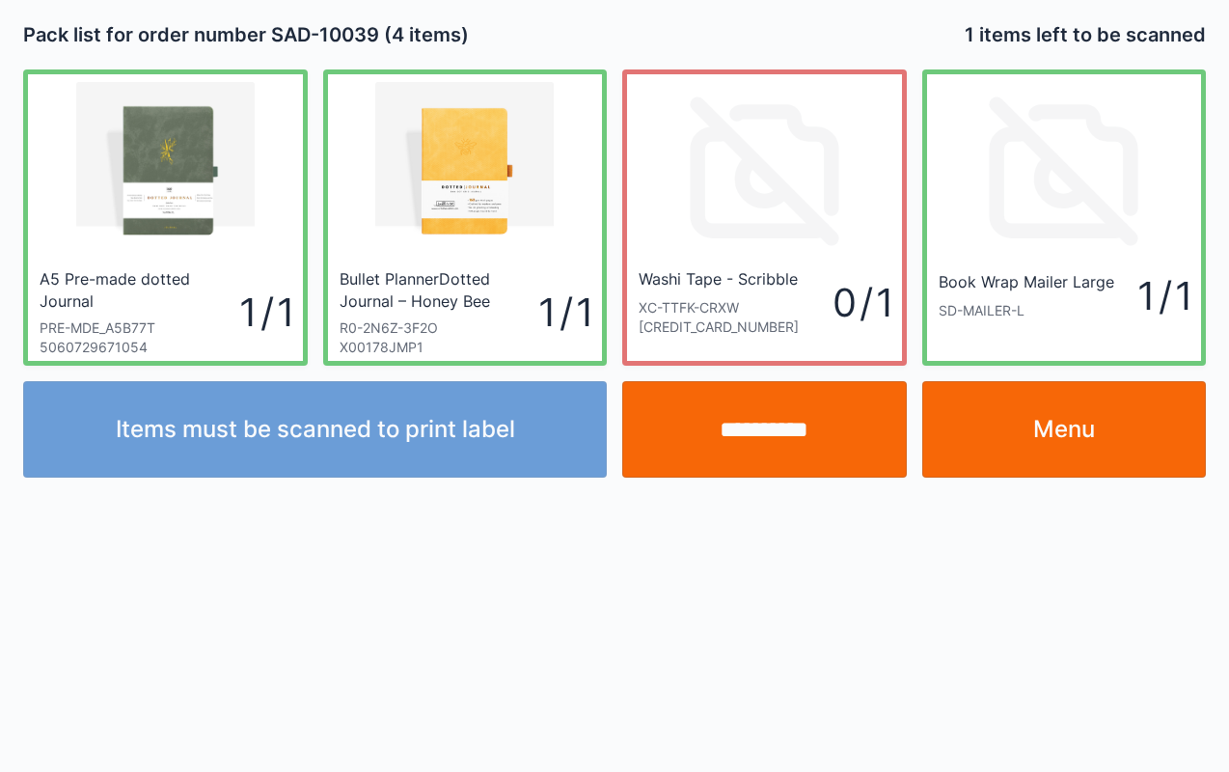
click at [810, 424] on input "**********" at bounding box center [764, 429] width 285 height 96
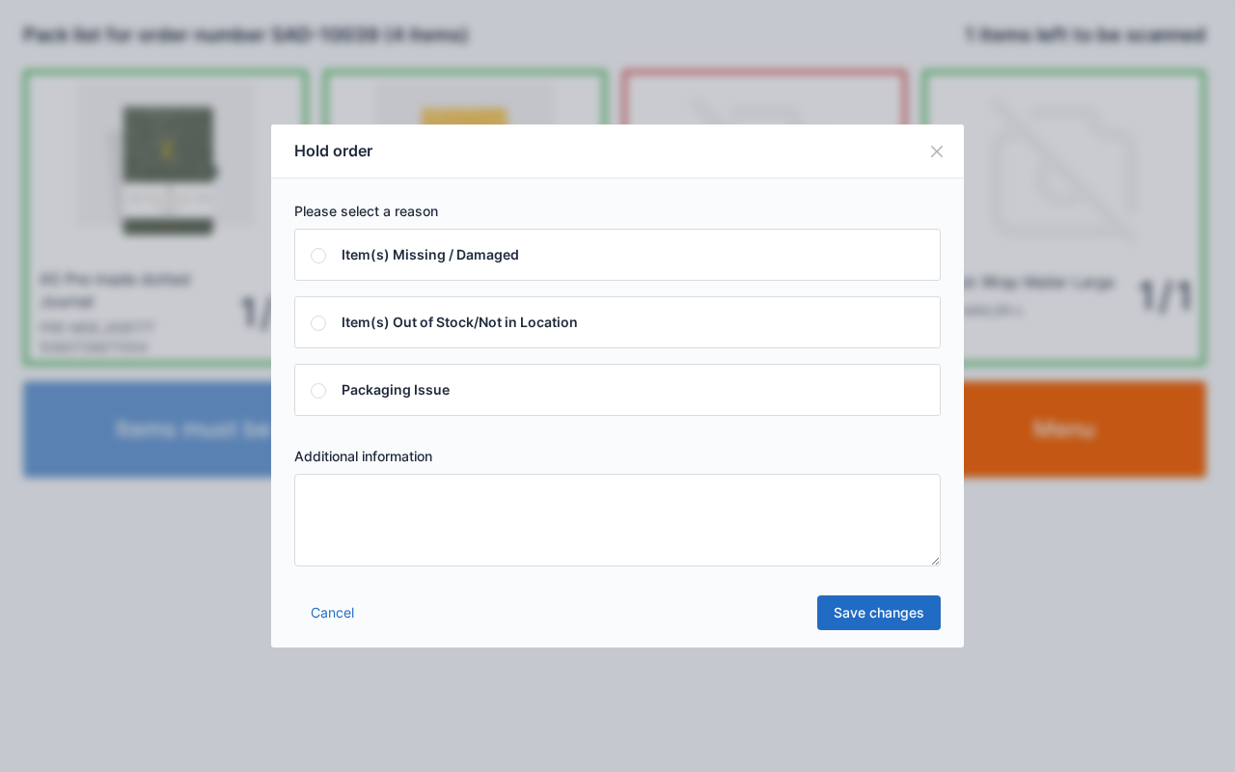
click at [397, 521] on textarea at bounding box center [617, 520] width 646 height 93
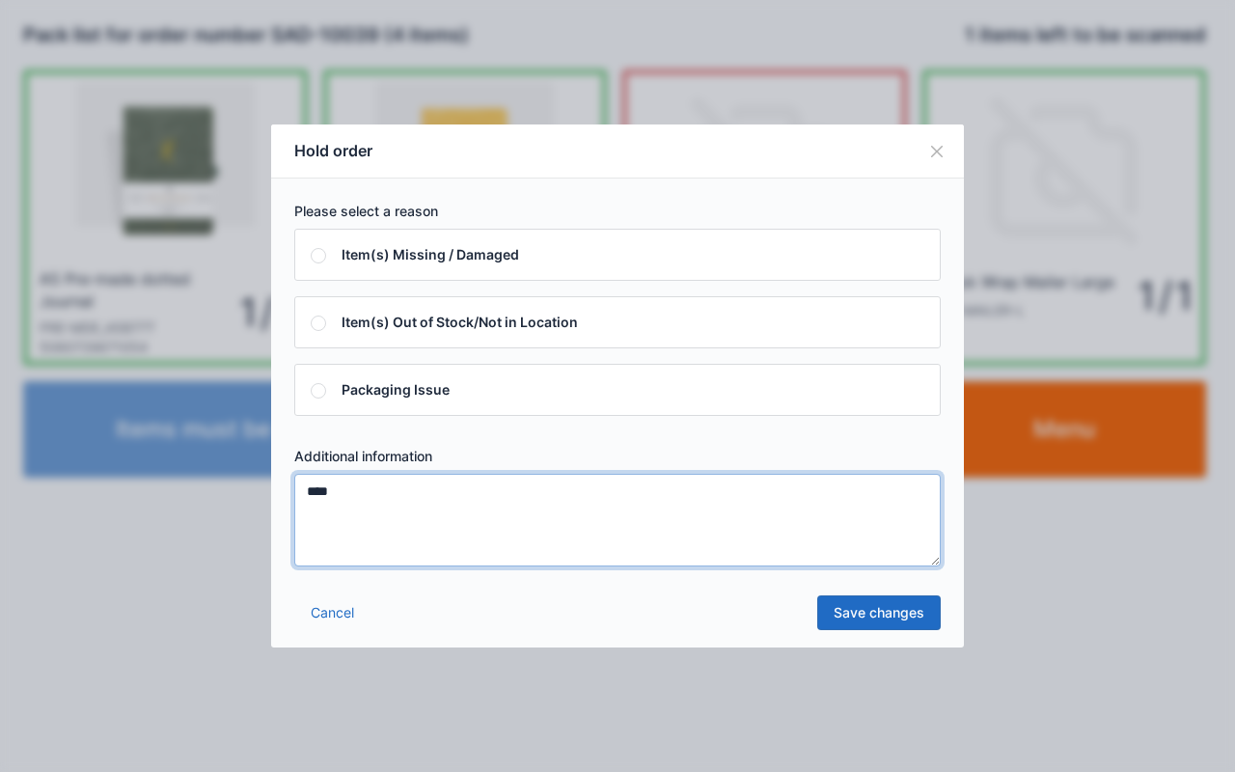
type textarea "****"
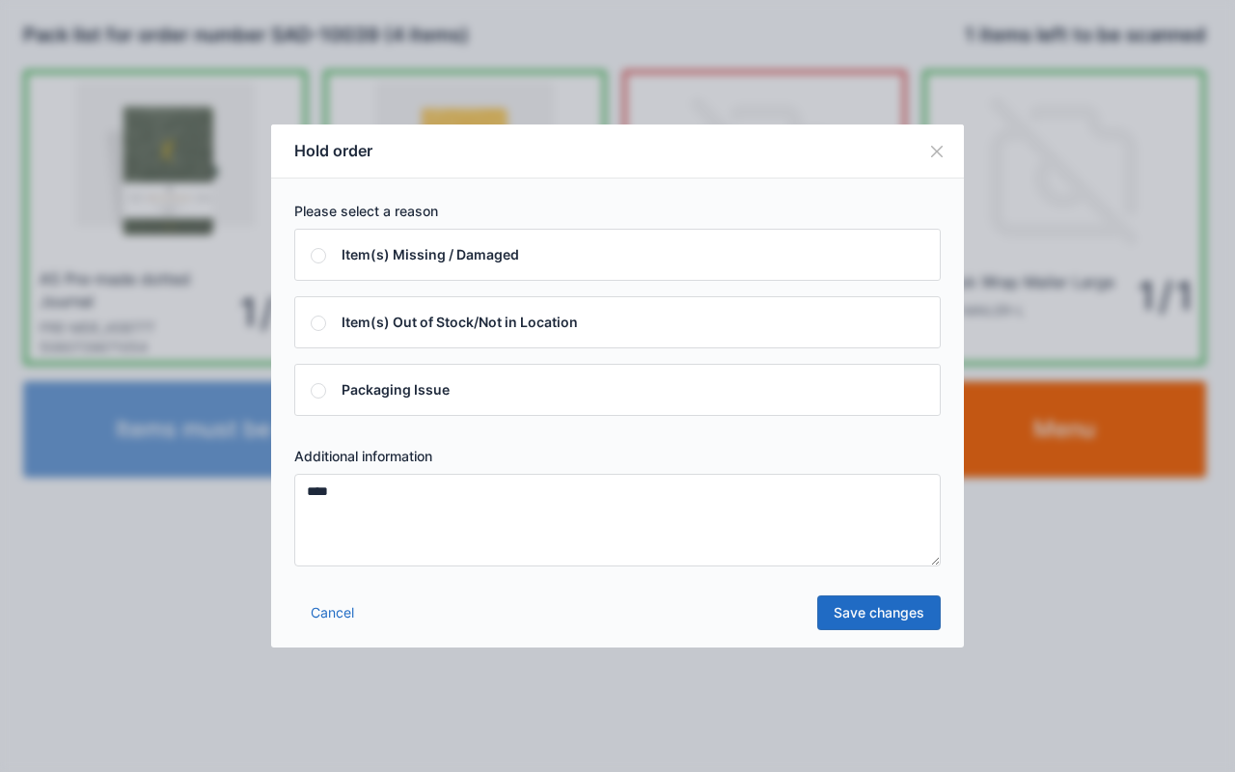
click at [895, 612] on link "Save changes" at bounding box center [878, 612] width 123 height 35
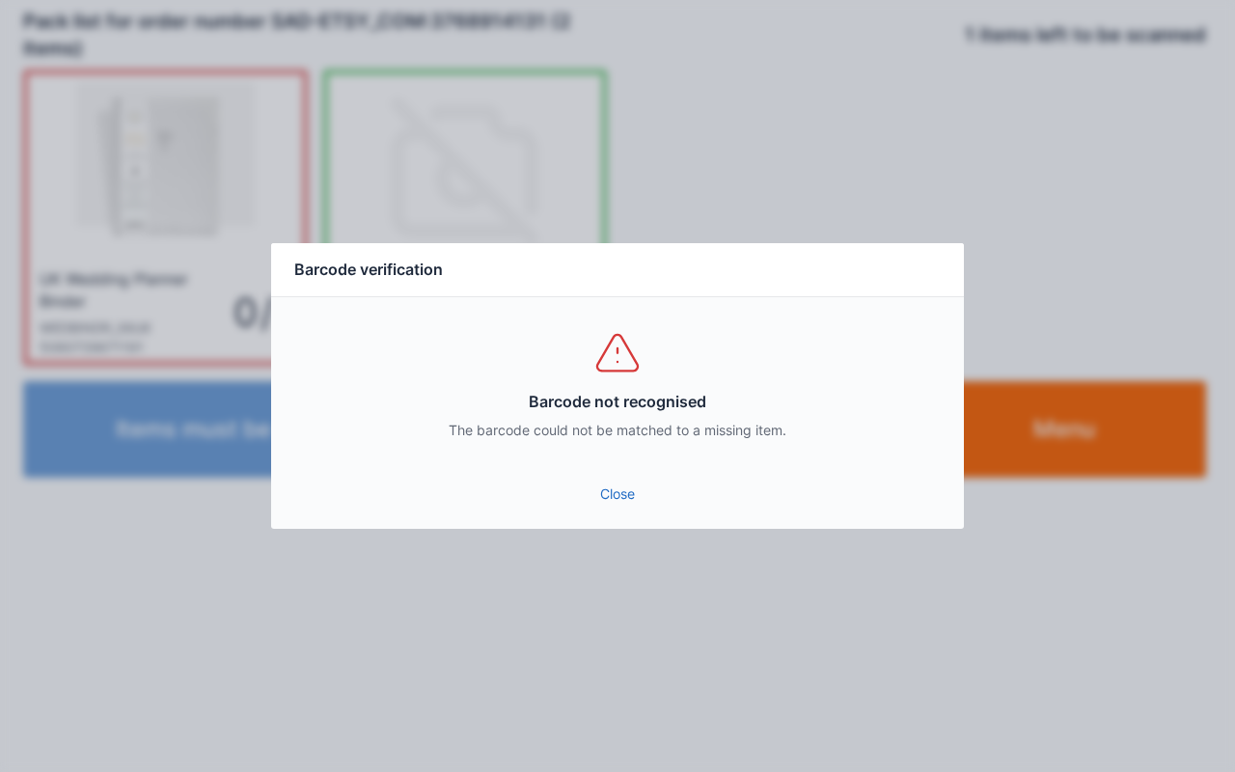
click at [631, 480] on link "Close" at bounding box center [617, 494] width 662 height 35
click at [609, 504] on link "Close" at bounding box center [617, 494] width 662 height 35
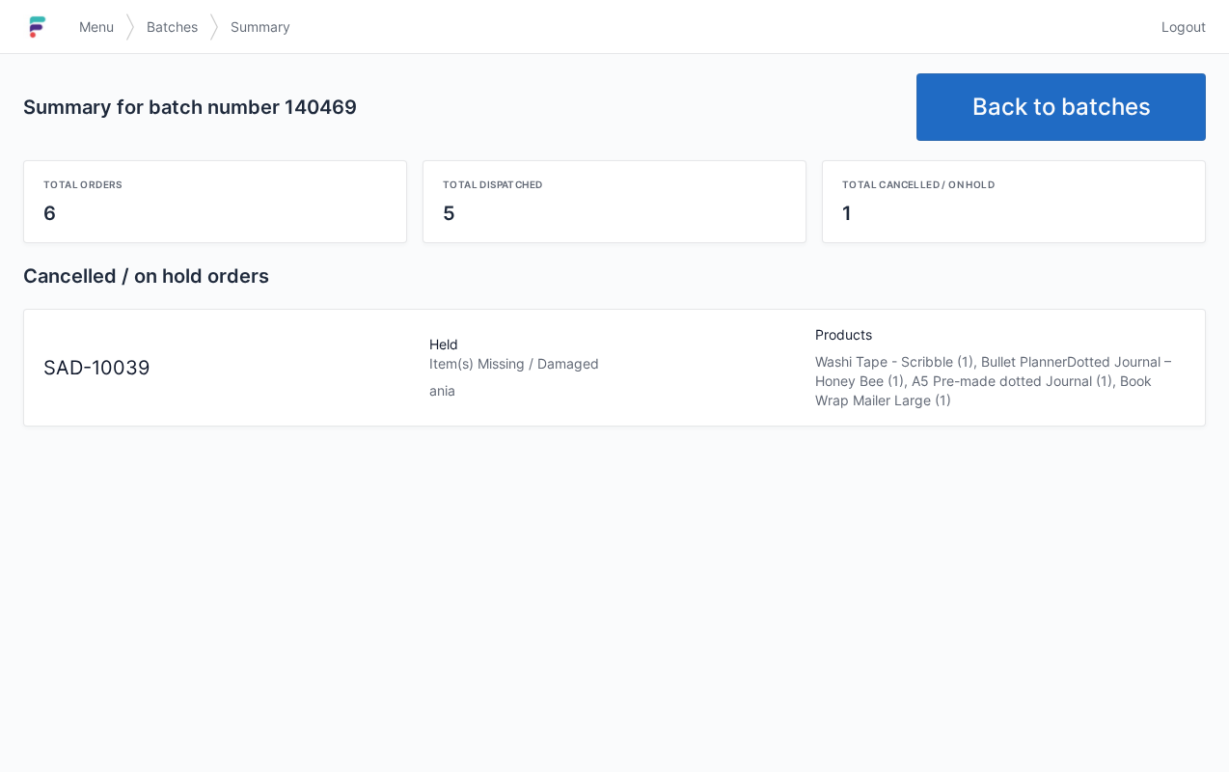
click at [98, 23] on span "Menu" at bounding box center [96, 26] width 35 height 19
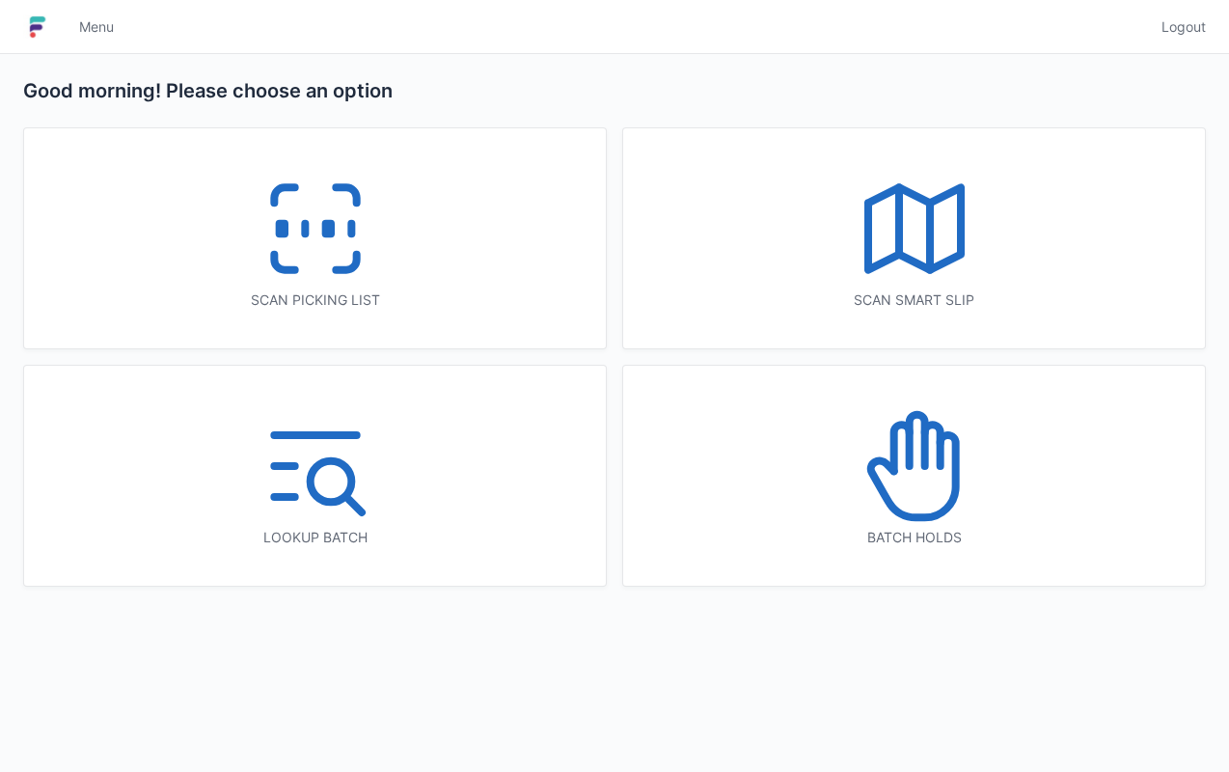
click at [939, 492] on icon at bounding box center [914, 465] width 123 height 123
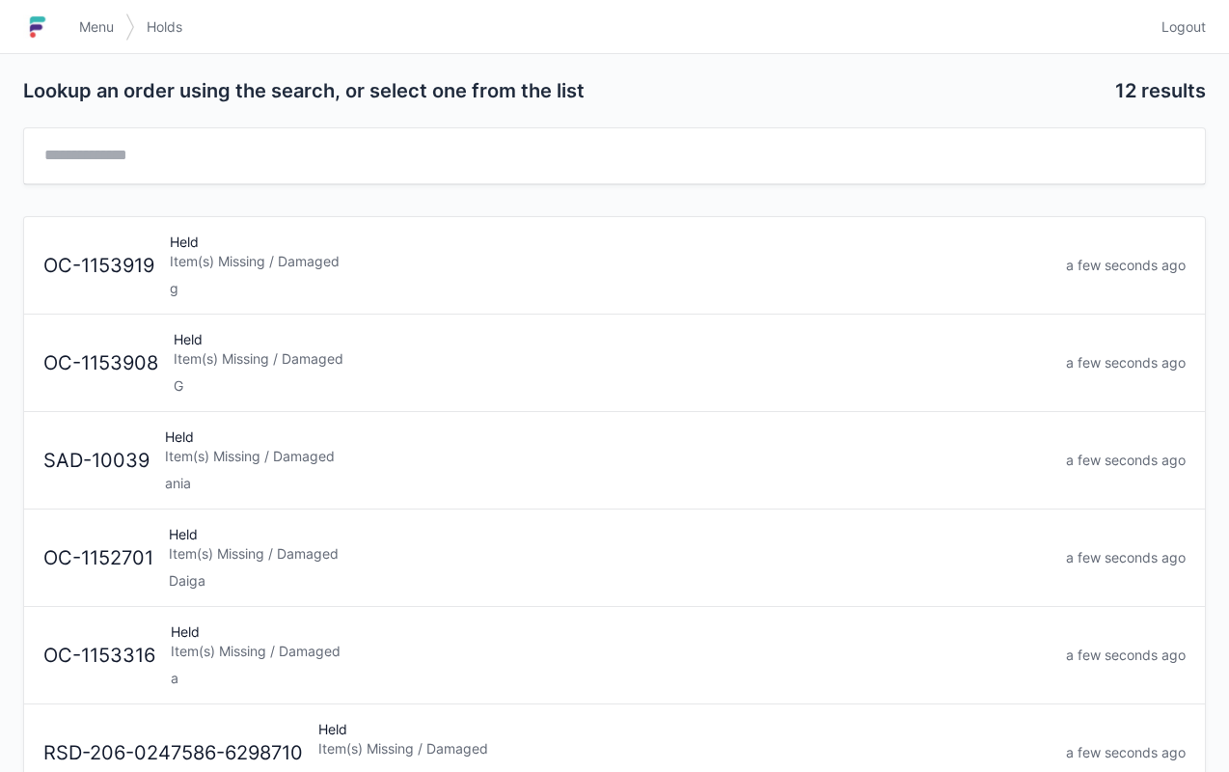
click at [330, 486] on div "ania" at bounding box center [608, 483] width 886 height 19
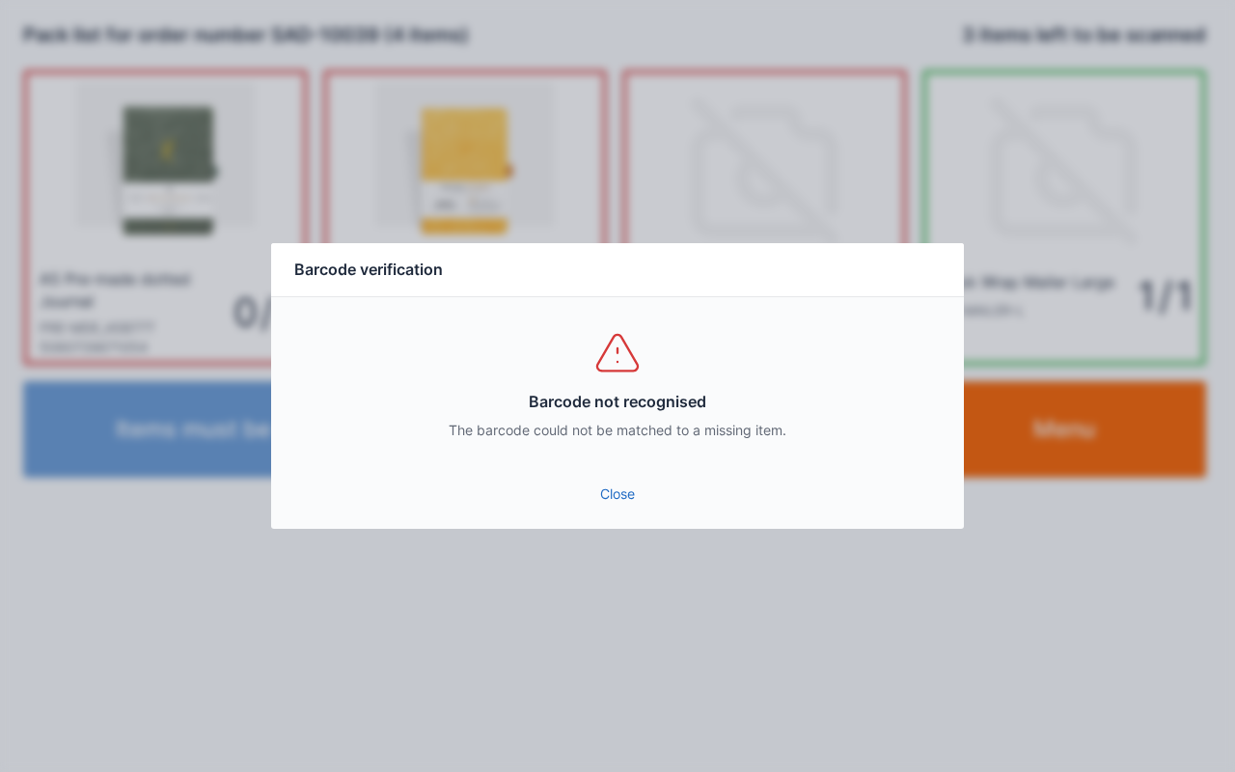
click at [596, 507] on link "Close" at bounding box center [617, 494] width 662 height 35
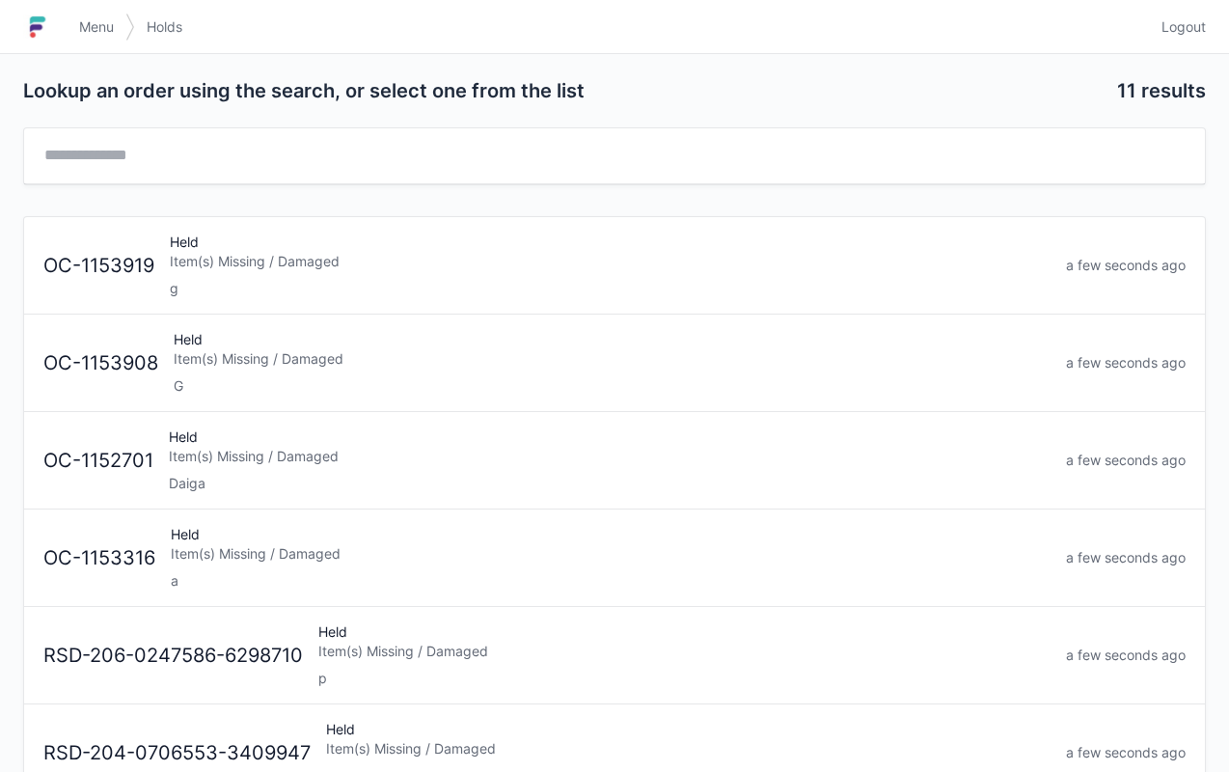
click at [85, 15] on link "Menu" at bounding box center [97, 27] width 58 height 35
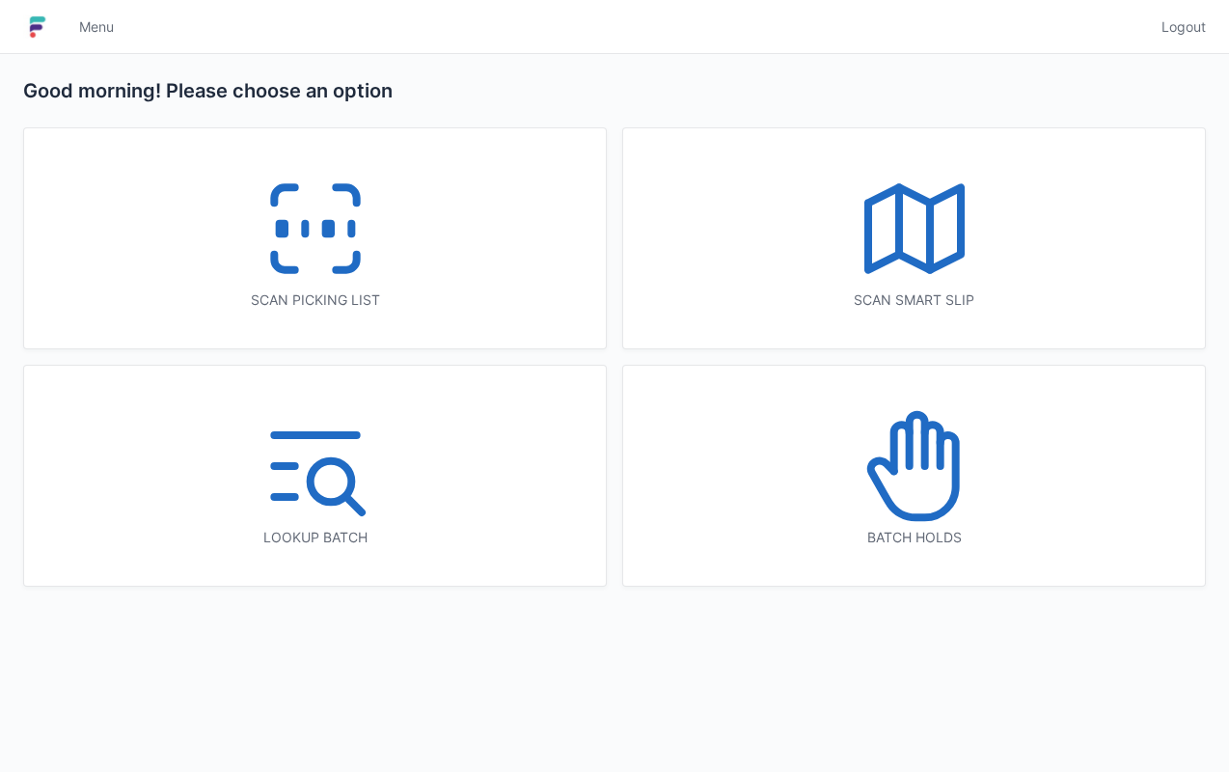
click at [341, 262] on icon at bounding box center [315, 228] width 123 height 123
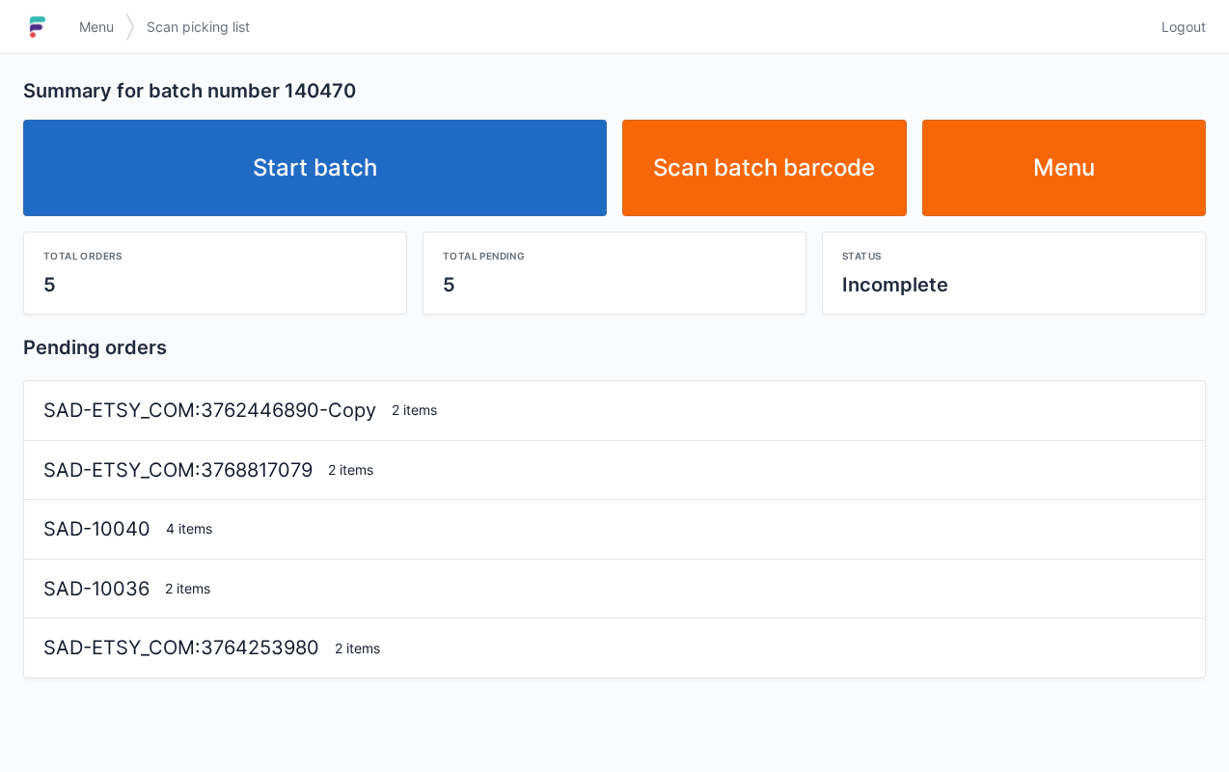
click at [361, 211] on link "Start batch" at bounding box center [315, 168] width 584 height 96
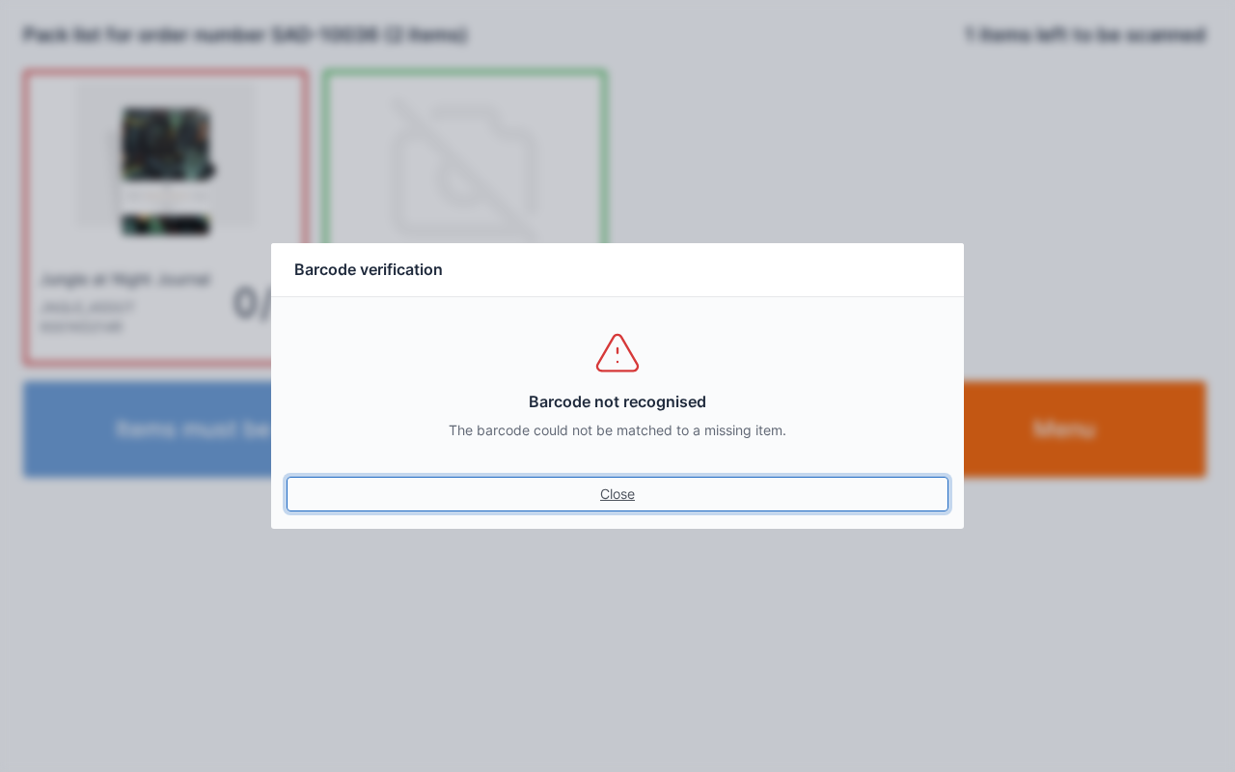
click at [661, 491] on link "Close" at bounding box center [617, 494] width 662 height 35
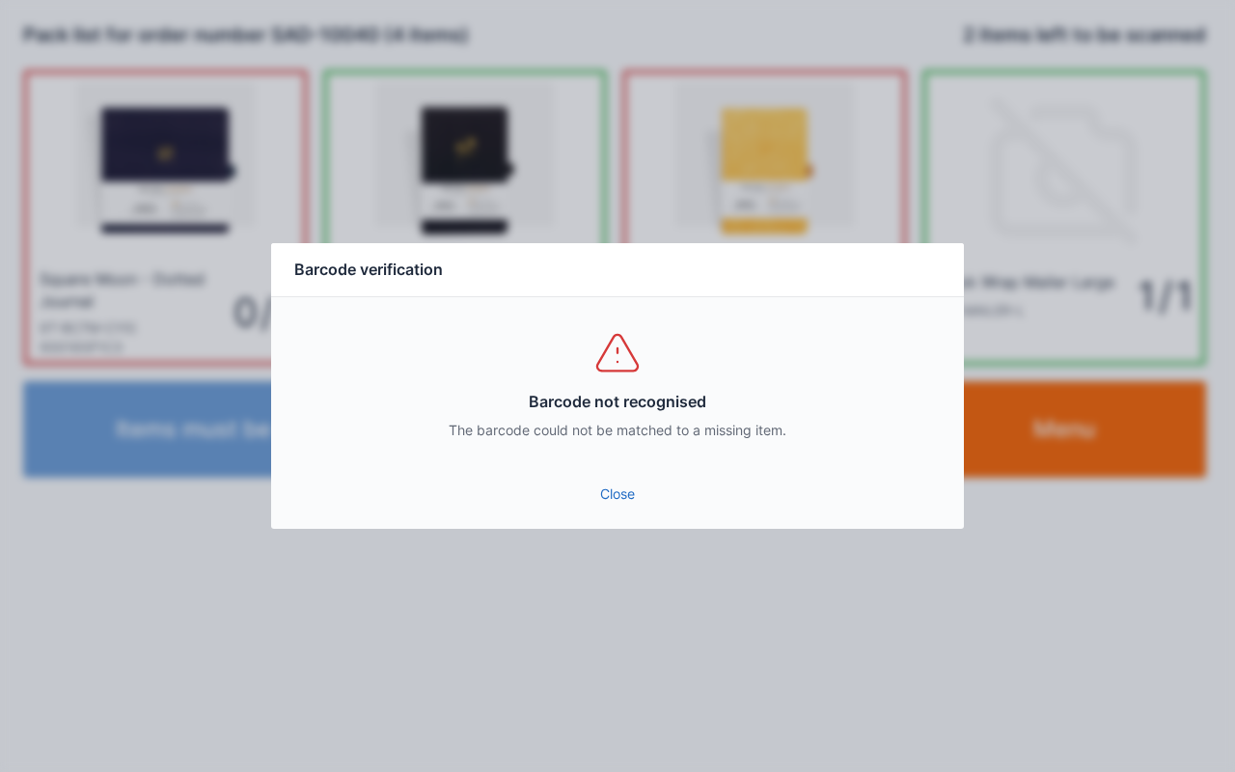
click at [615, 491] on link "Close" at bounding box center [617, 494] width 662 height 35
